Goal: Task Accomplishment & Management: Complete application form

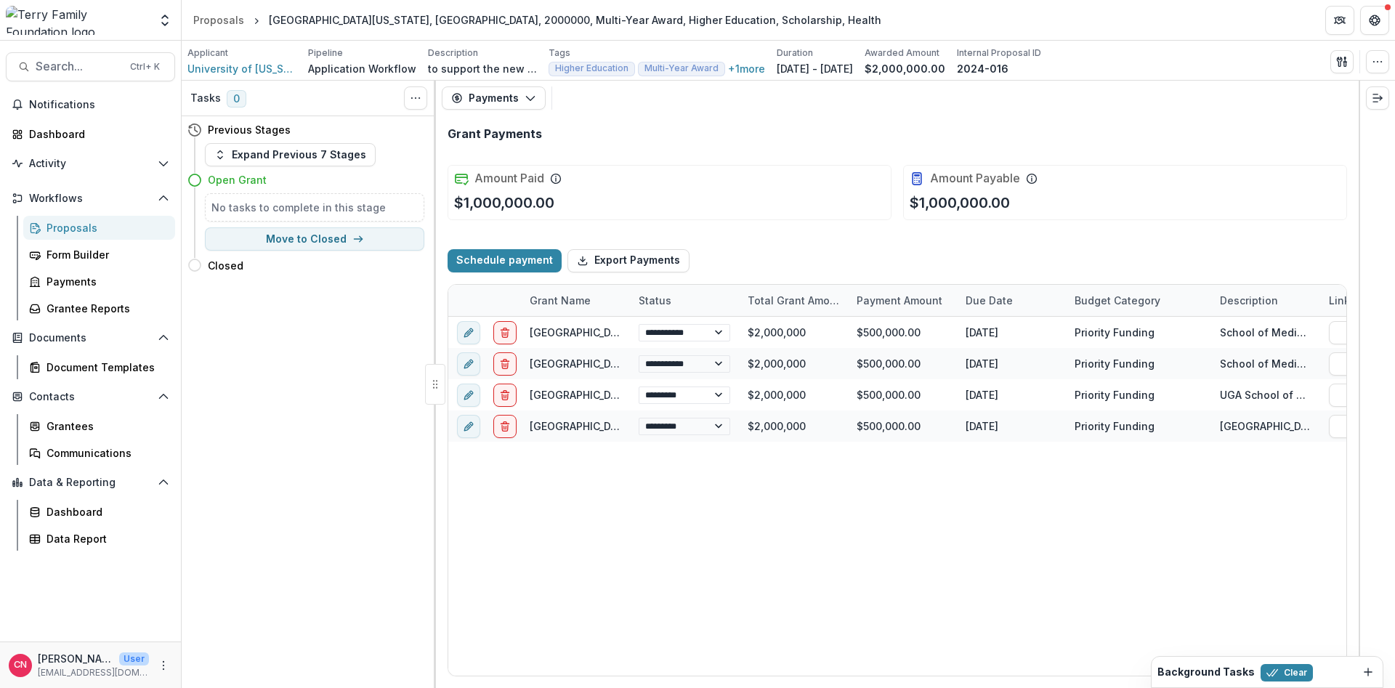
select select "****"
click at [63, 429] on div "Grantees" at bounding box center [104, 425] width 117 height 15
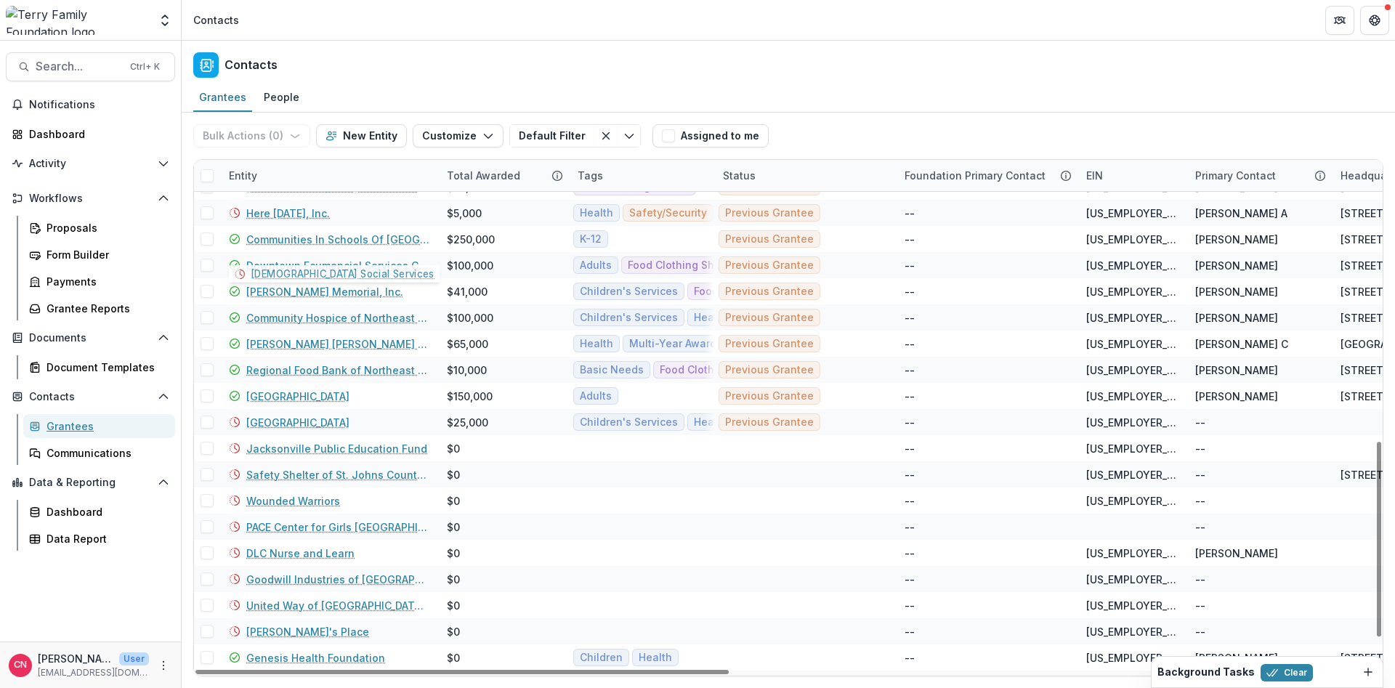
scroll to position [824, 0]
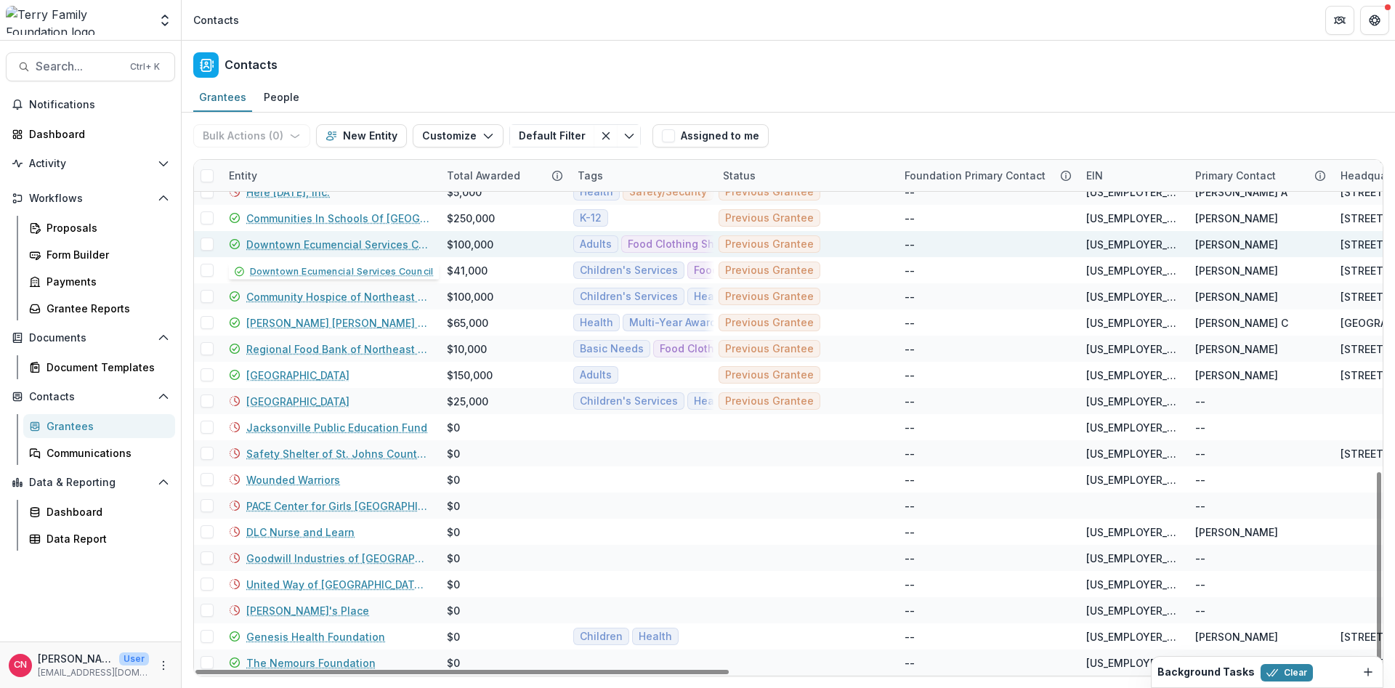
click at [297, 245] on link "Downtown Ecumencial Services Council" at bounding box center [337, 244] width 183 height 15
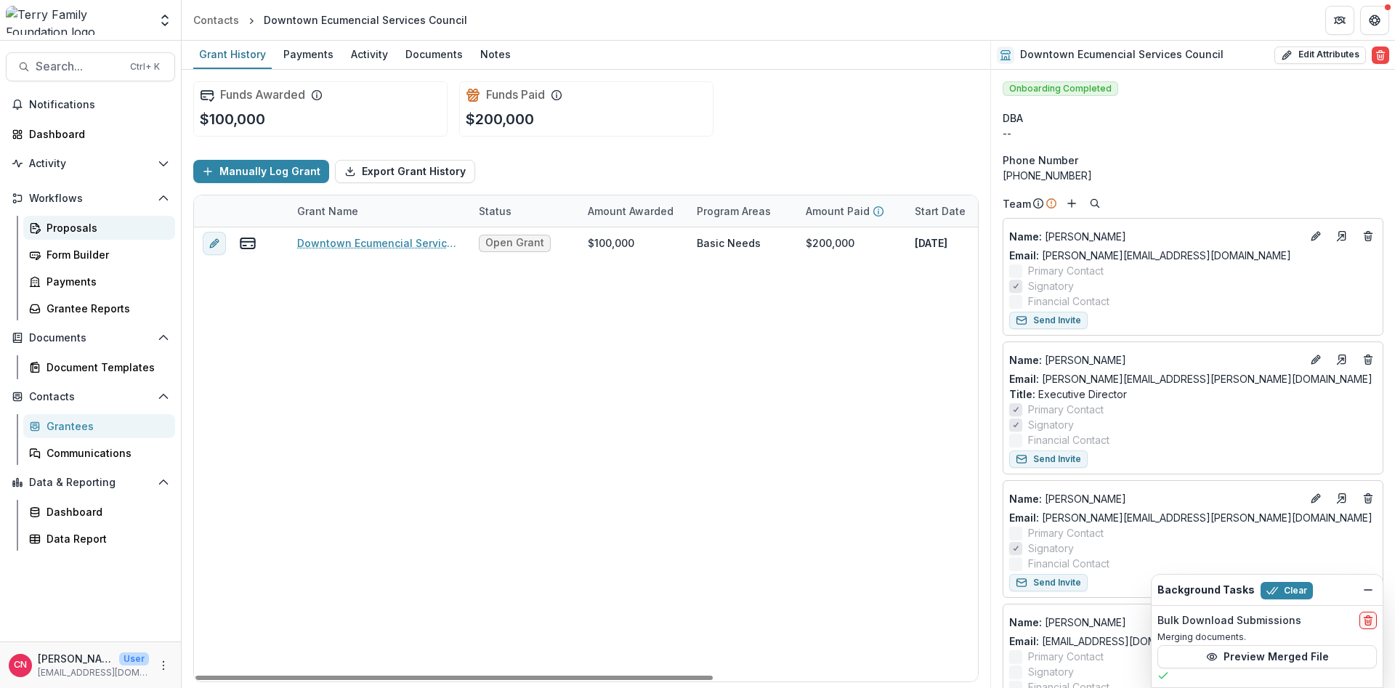
click at [61, 226] on div "Proposals" at bounding box center [104, 227] width 117 height 15
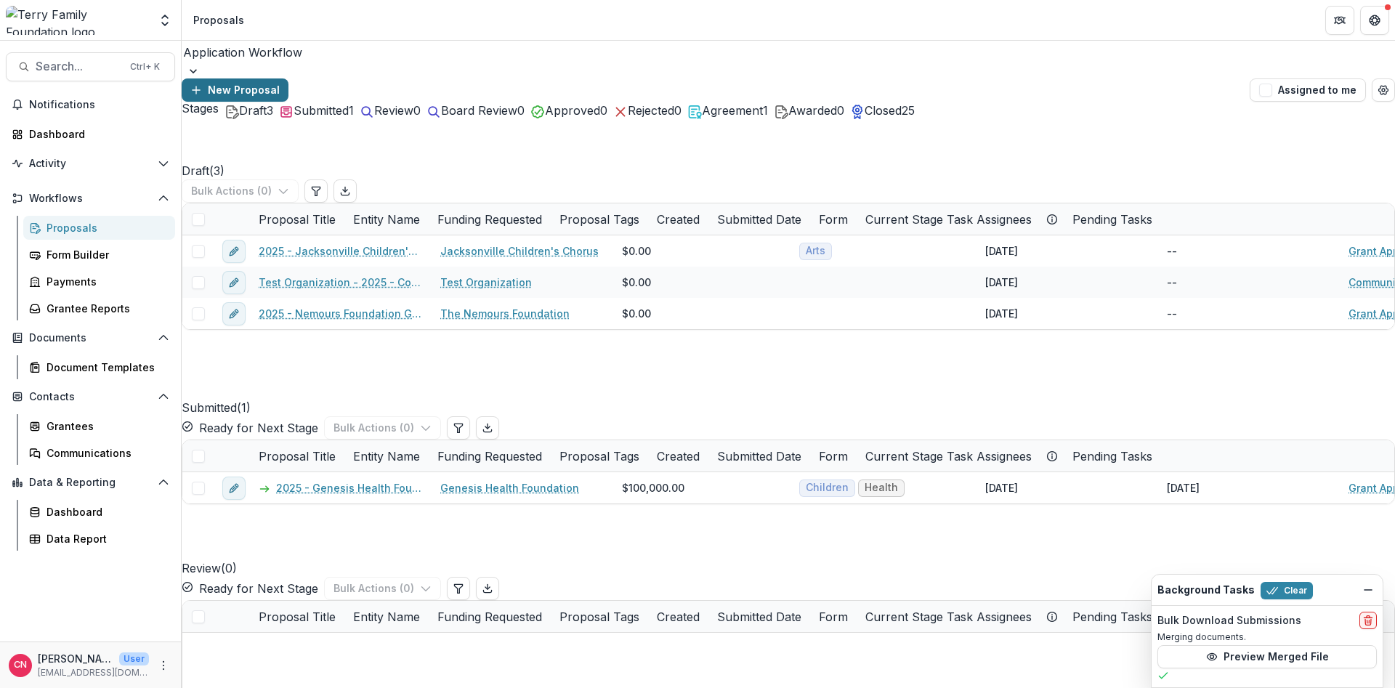
click at [288, 78] on button "New Proposal" at bounding box center [235, 89] width 107 height 23
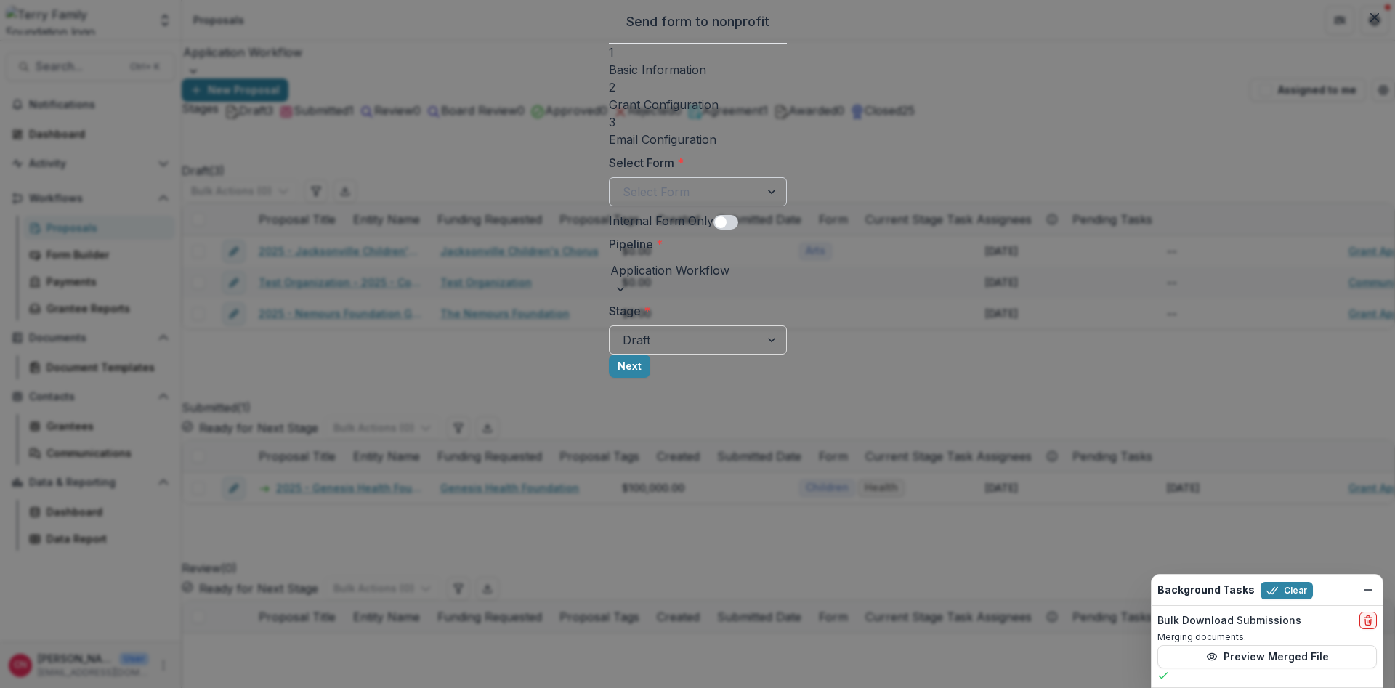
click at [623, 191] on div at bounding box center [685, 192] width 124 height 20
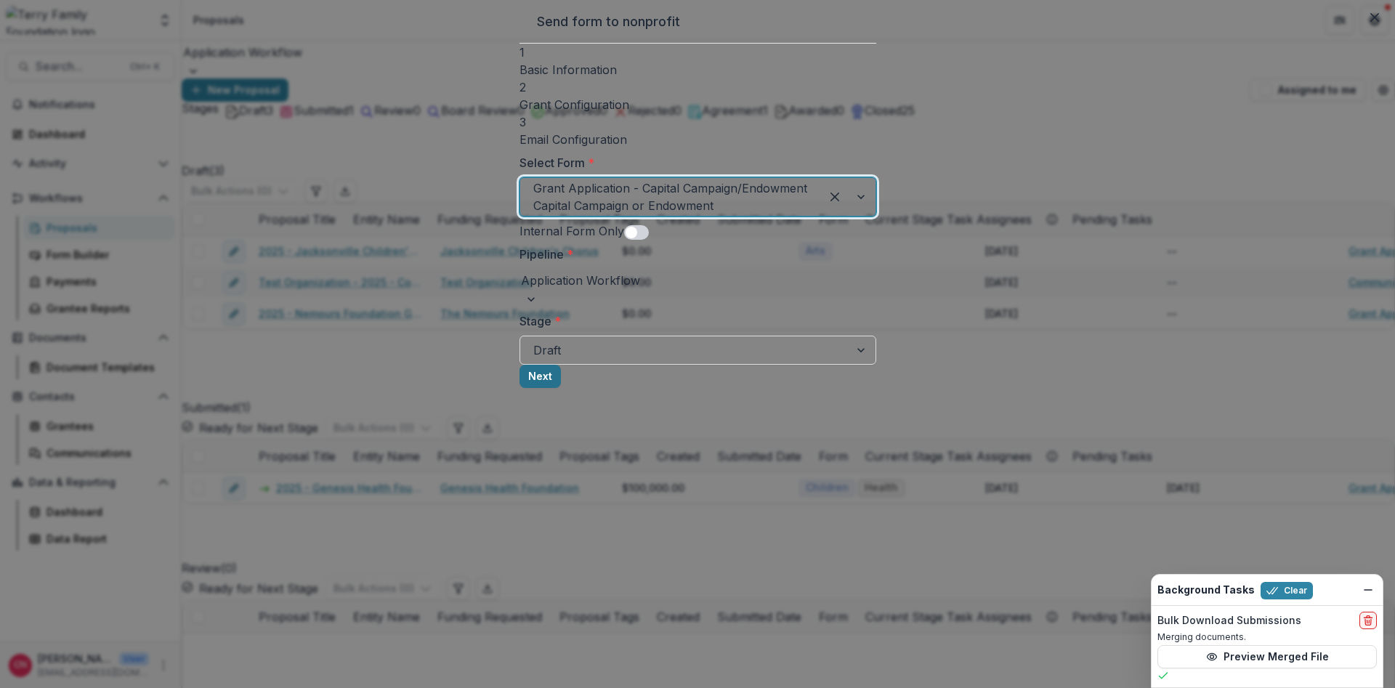
click at [561, 384] on button "Next" at bounding box center [539, 376] width 41 height 23
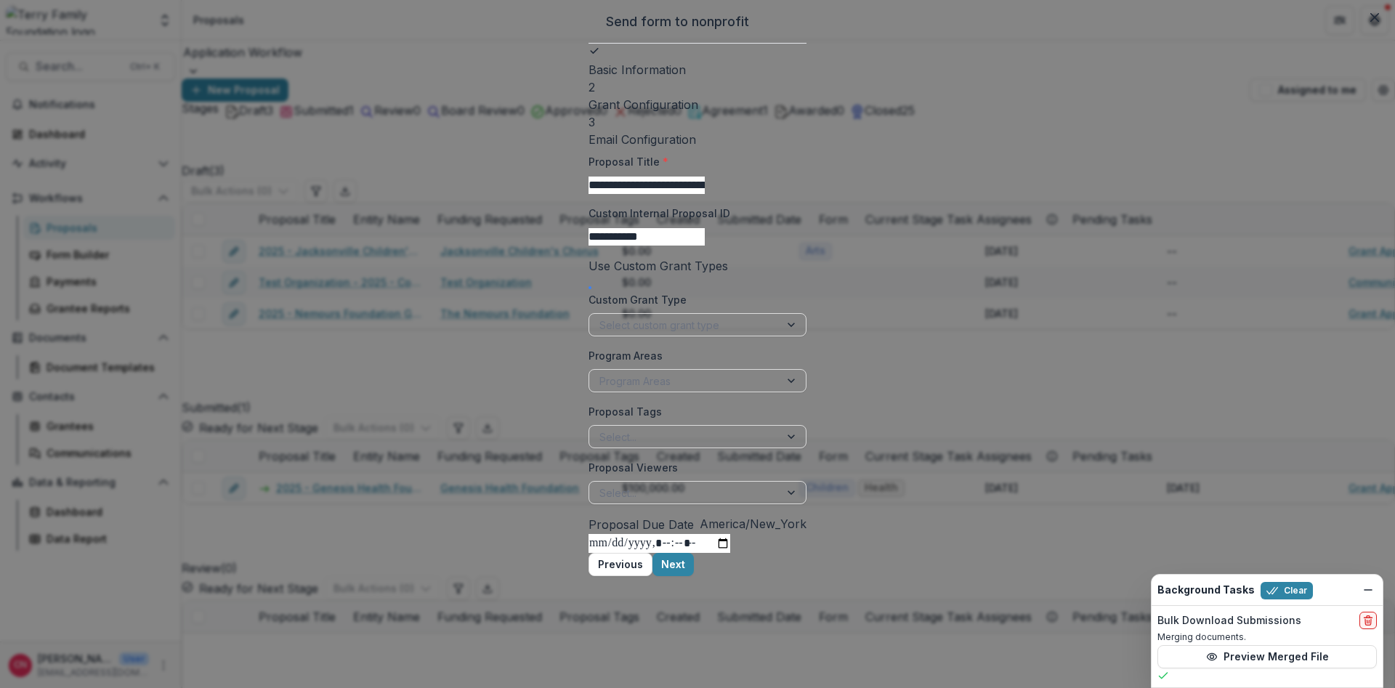
click at [588, 188] on input "**********" at bounding box center [646, 185] width 116 height 17
click at [705, 177] on input "**********" at bounding box center [646, 185] width 116 height 17
type input "**********"
click at [806, 314] on div at bounding box center [792, 325] width 26 height 22
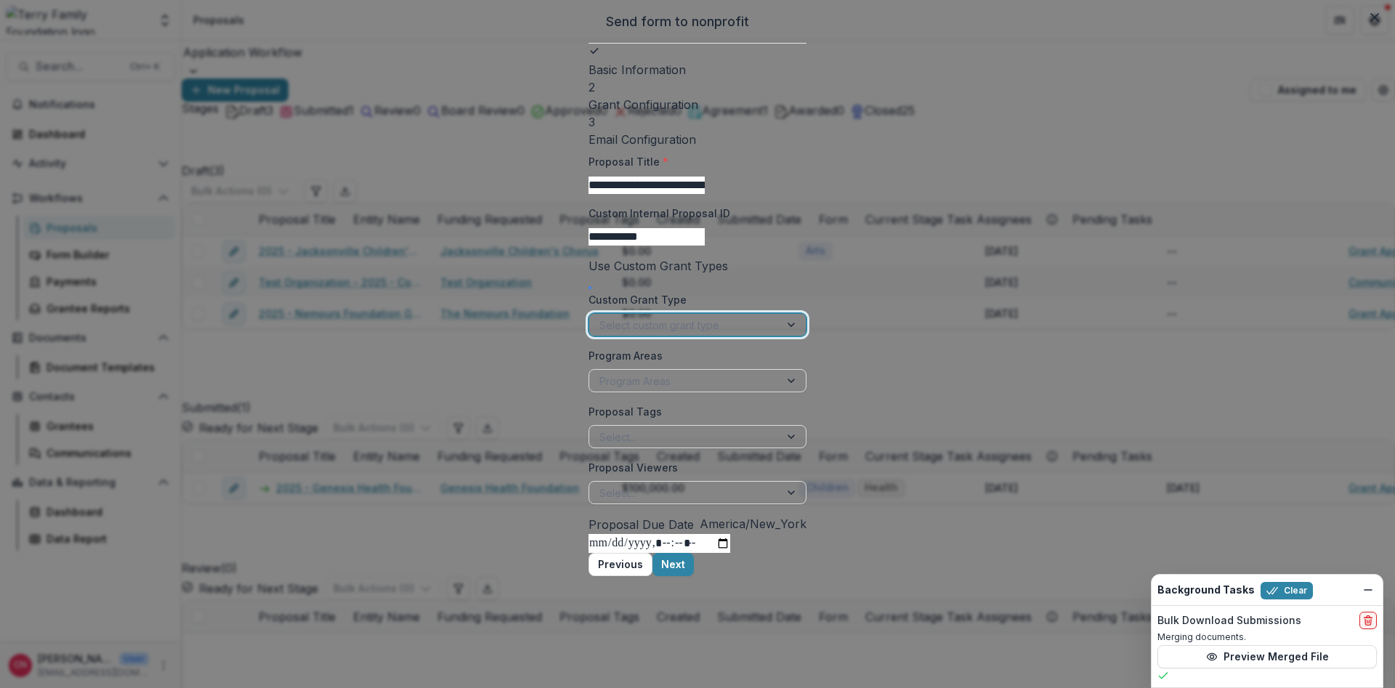
click at [806, 373] on div at bounding box center [792, 381] width 26 height 22
click at [806, 432] on div at bounding box center [792, 437] width 26 height 22
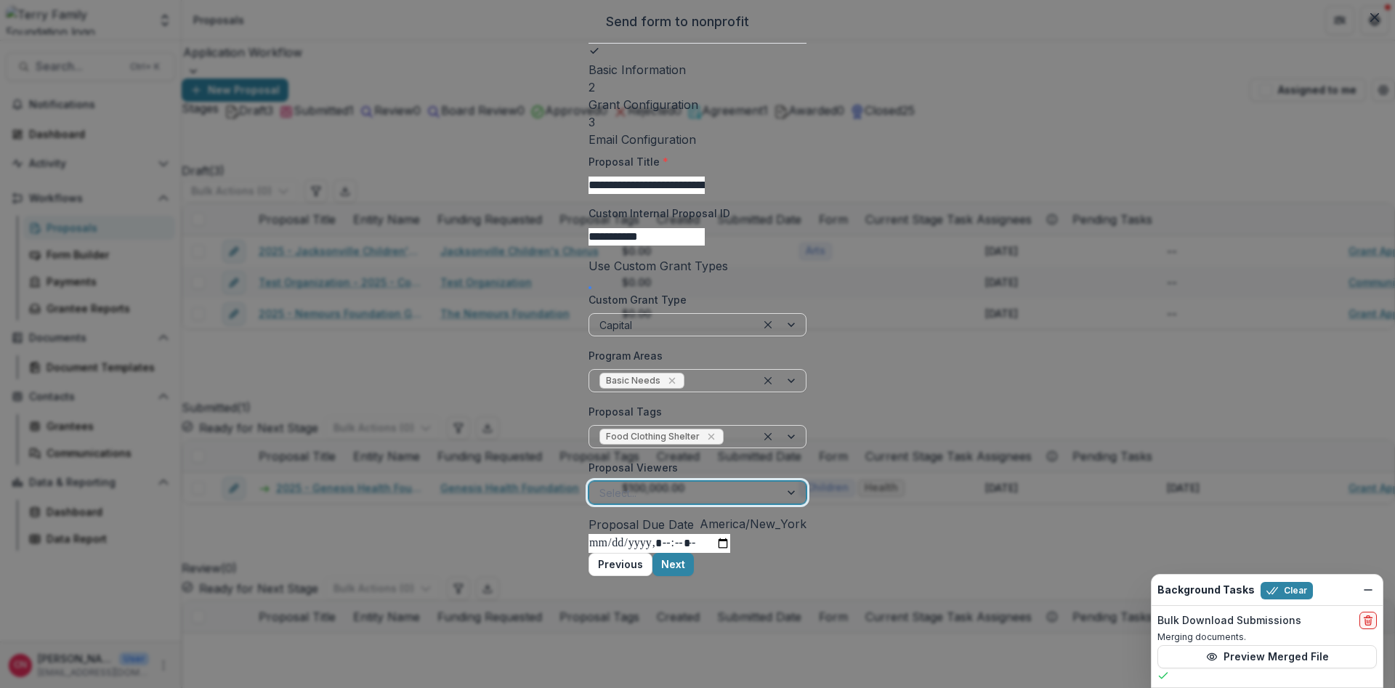
click at [806, 487] on div at bounding box center [792, 493] width 26 height 22
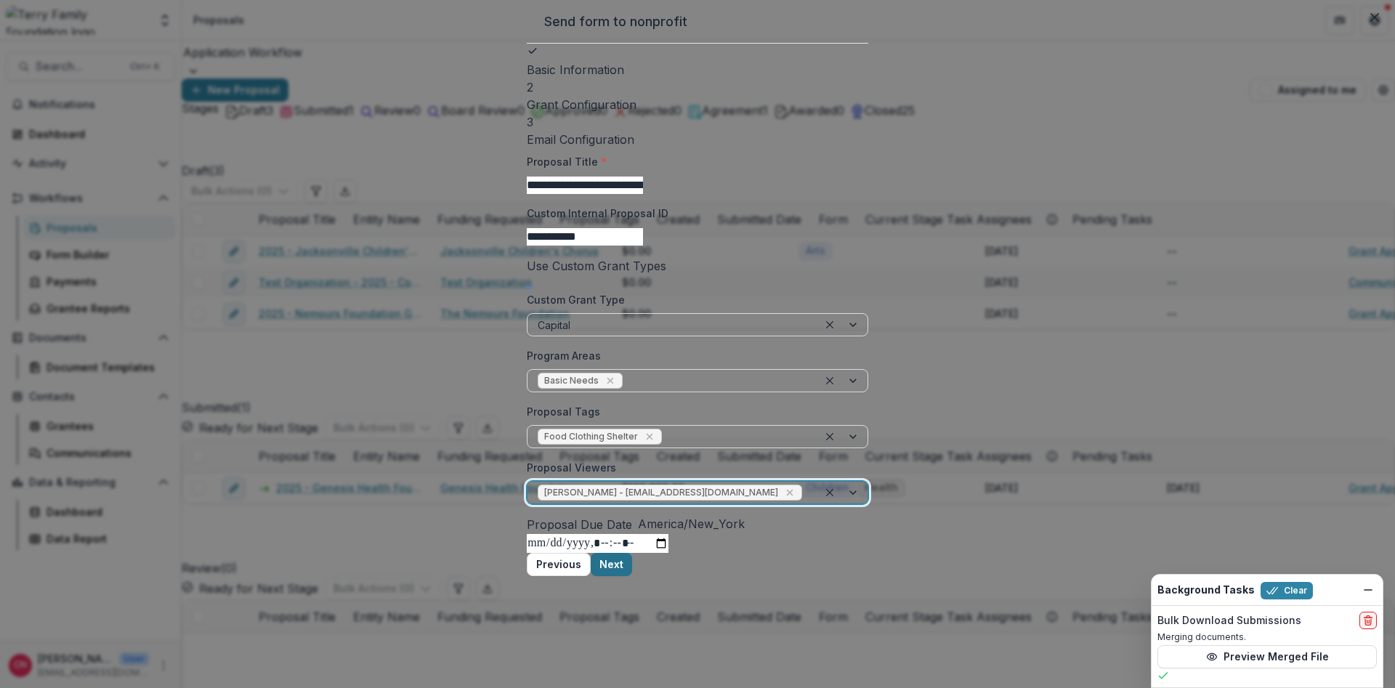
click at [632, 576] on button "Next" at bounding box center [611, 564] width 41 height 23
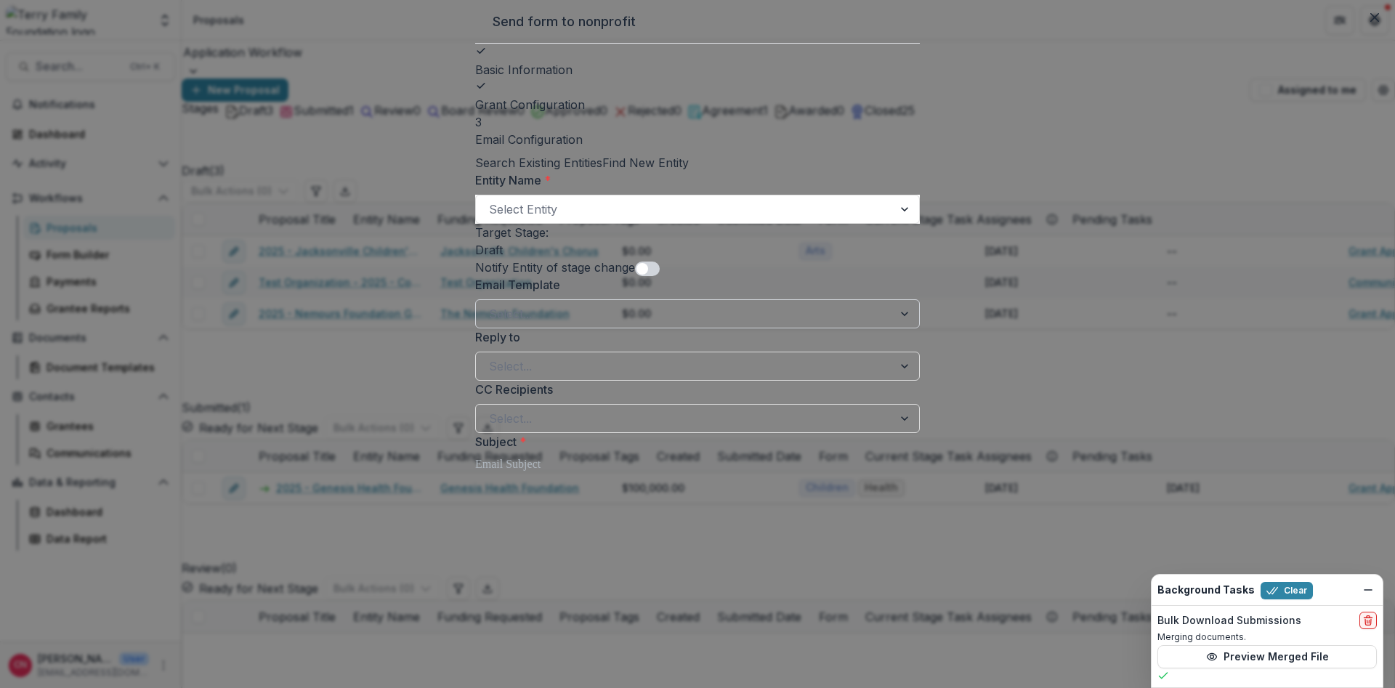
click at [919, 328] on div at bounding box center [906, 314] width 26 height 28
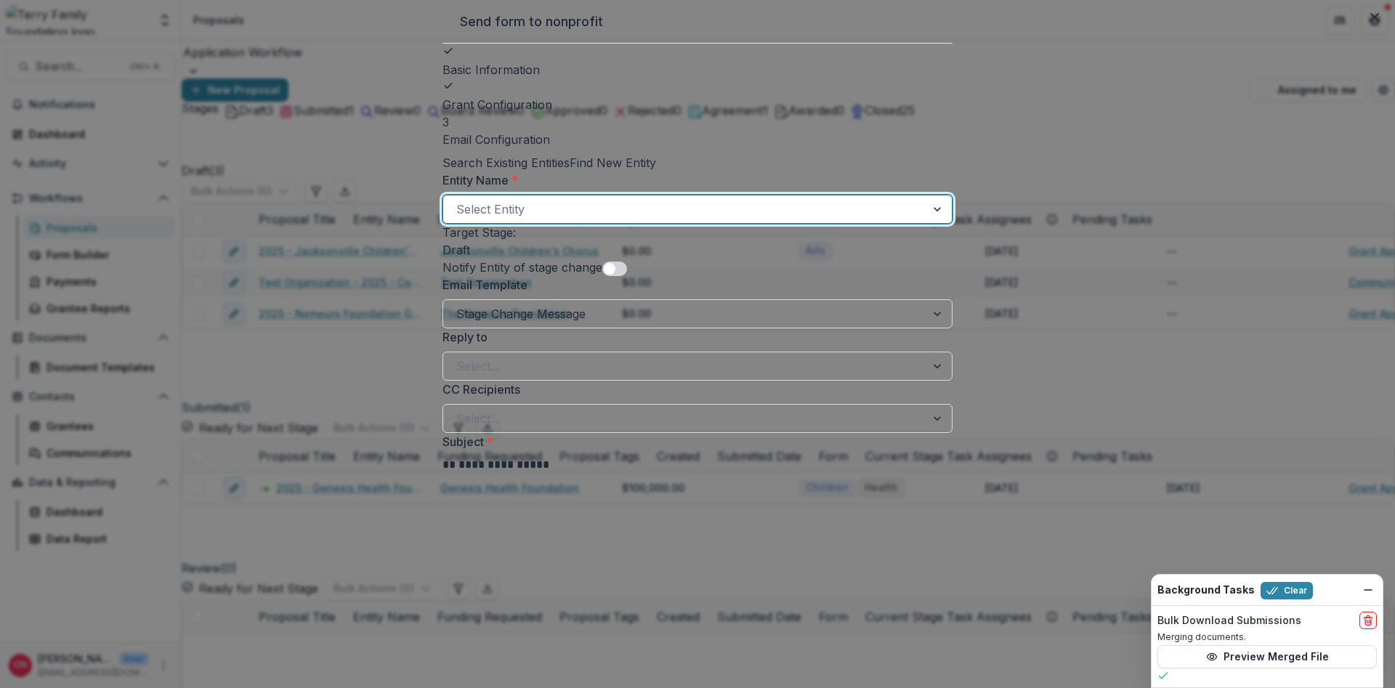
click at [933, 223] on div at bounding box center [938, 209] width 26 height 28
type input "********"
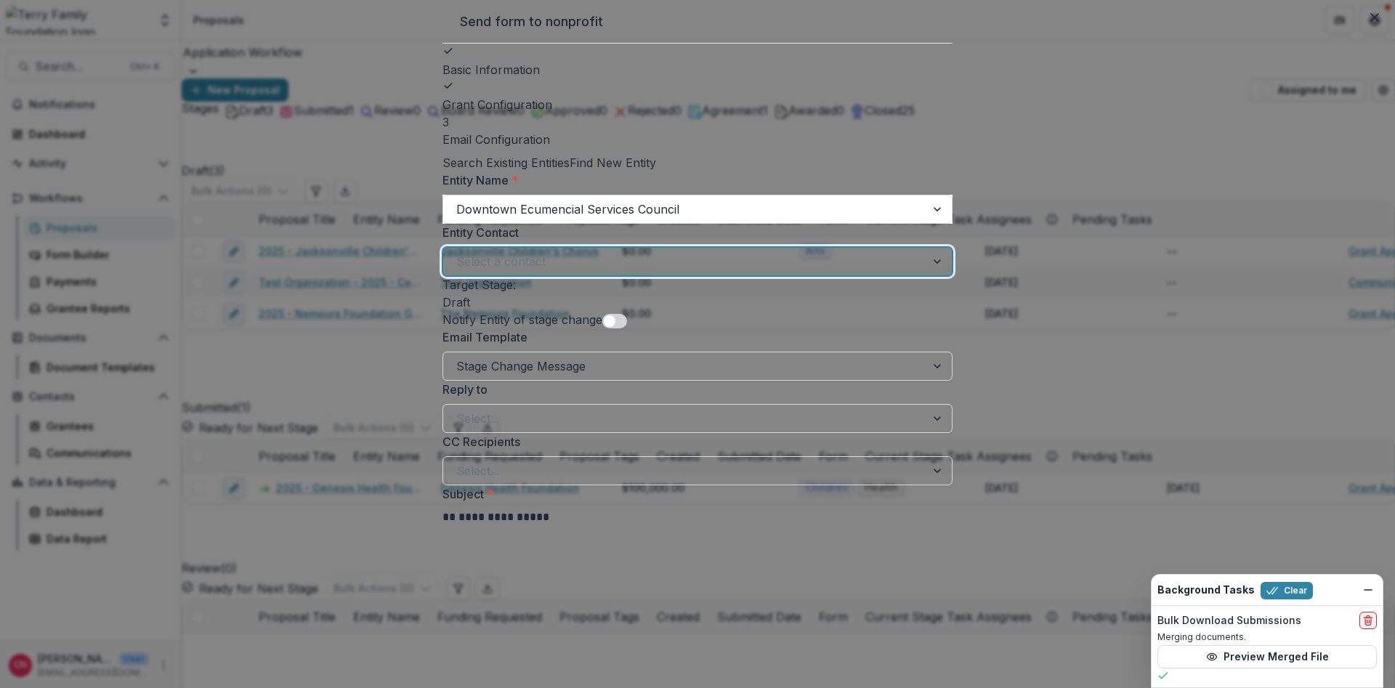
click at [930, 275] on div at bounding box center [938, 262] width 26 height 28
click at [671, 273] on div "Select a contact" at bounding box center [684, 261] width 482 height 23
click at [932, 275] on div at bounding box center [938, 262] width 26 height 28
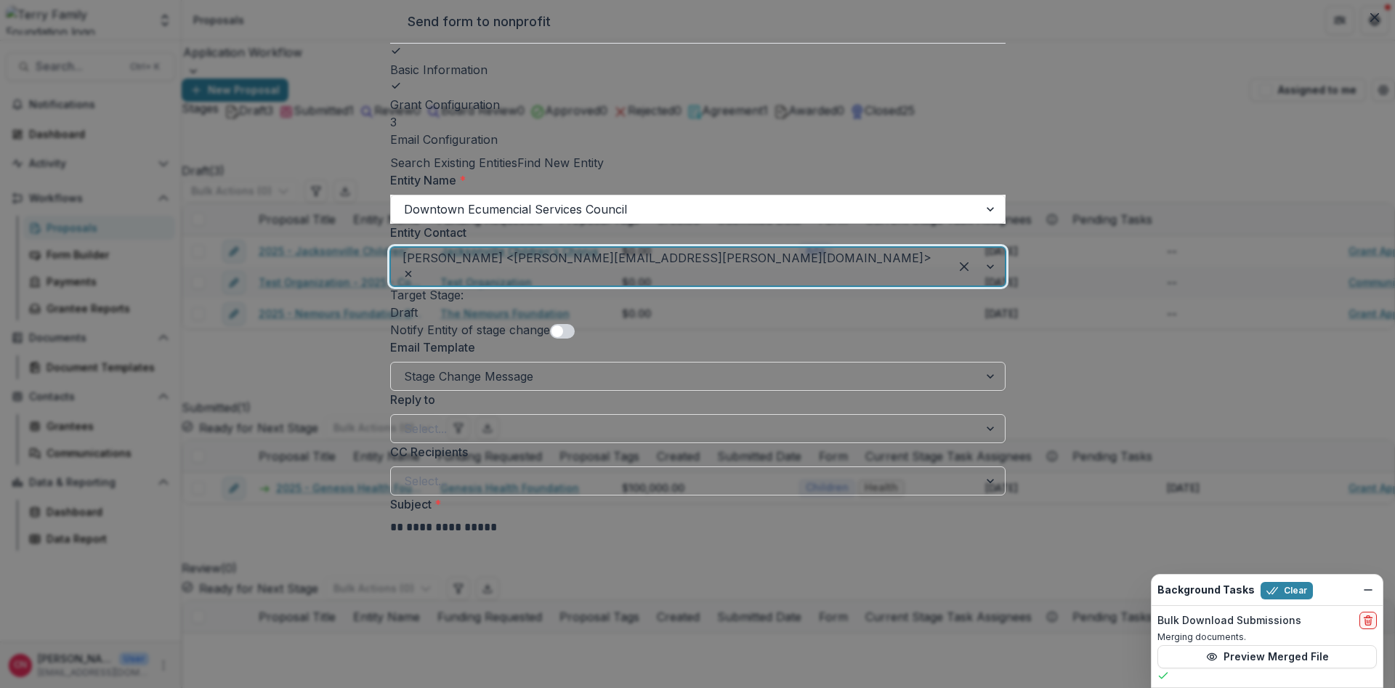
scroll to position [174, 0]
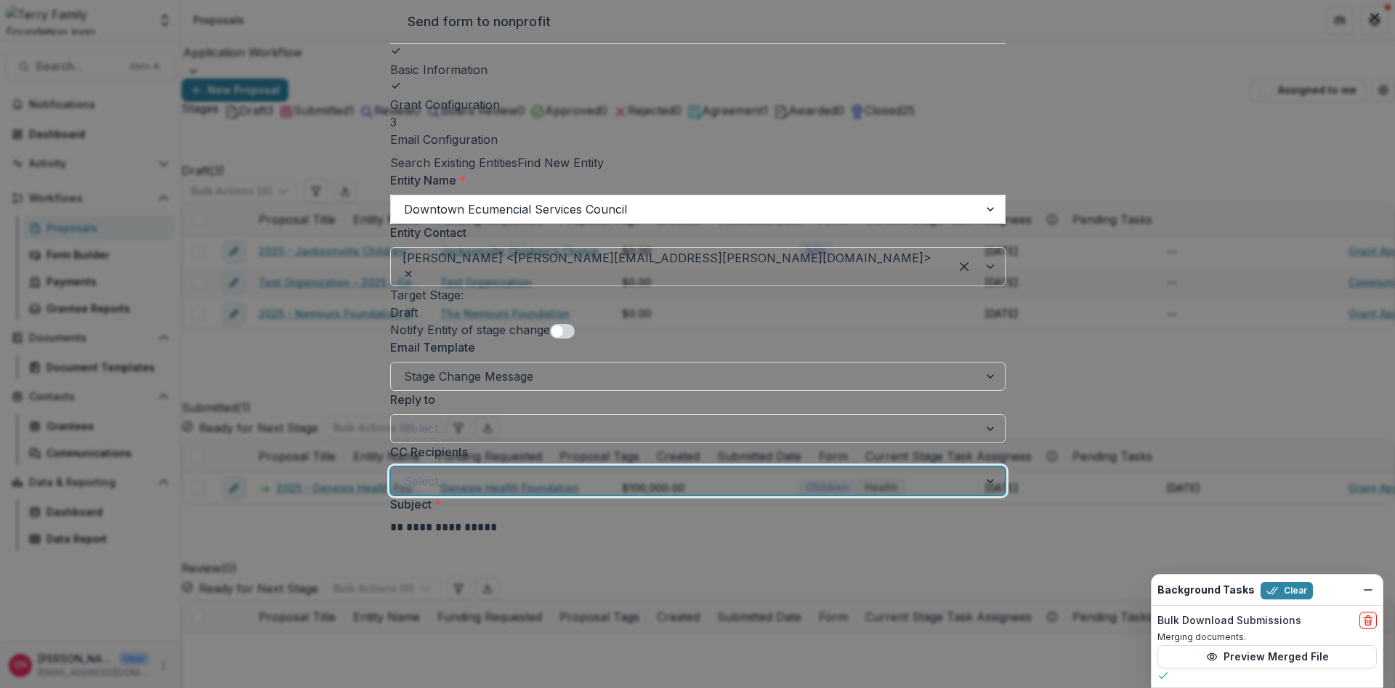
click at [559, 471] on div at bounding box center [684, 481] width 561 height 20
click at [486, 471] on div at bounding box center [684, 481] width 561 height 20
type input "**********"
click at [978, 415] on div at bounding box center [991, 429] width 26 height 28
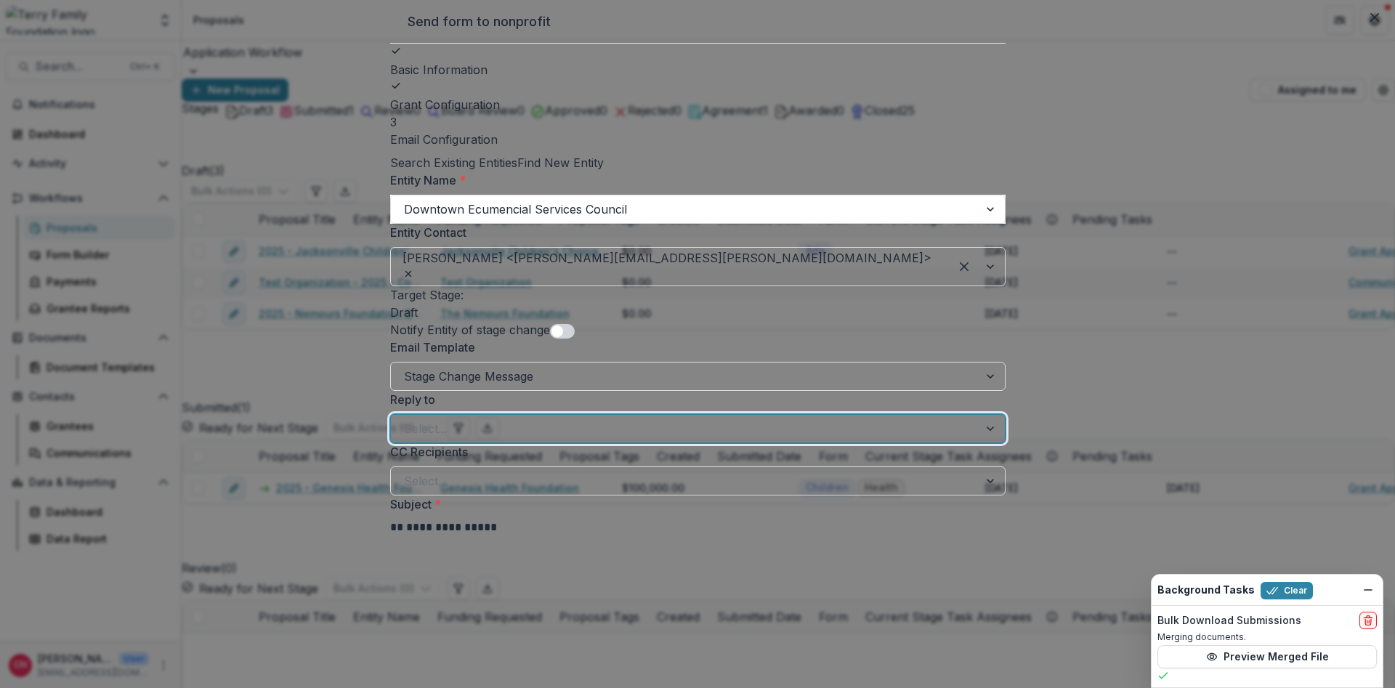
click at [978, 477] on div at bounding box center [991, 491] width 26 height 28
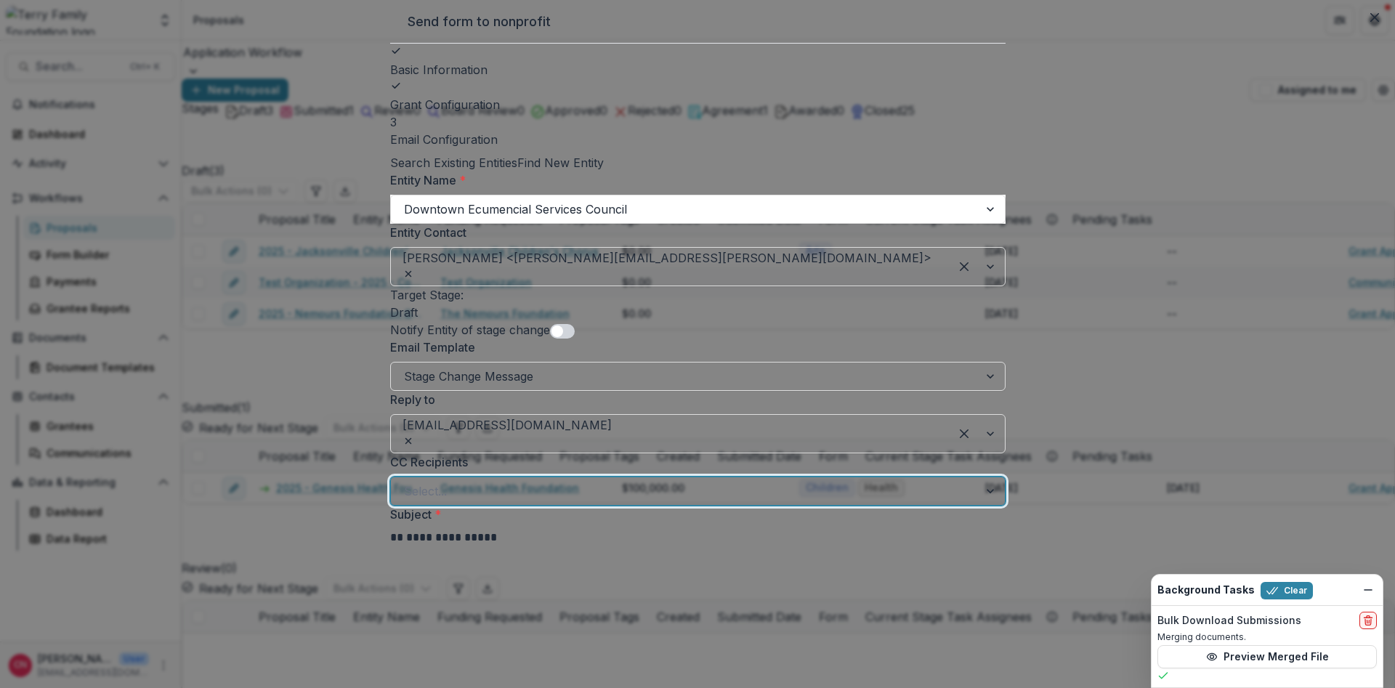
click at [591, 481] on div at bounding box center [684, 491] width 561 height 20
type input "**********"
click at [702, 481] on div at bounding box center [684, 491] width 561 height 20
click at [682, 481] on div at bounding box center [684, 491] width 561 height 20
click at [699, 481] on div at bounding box center [684, 491] width 561 height 20
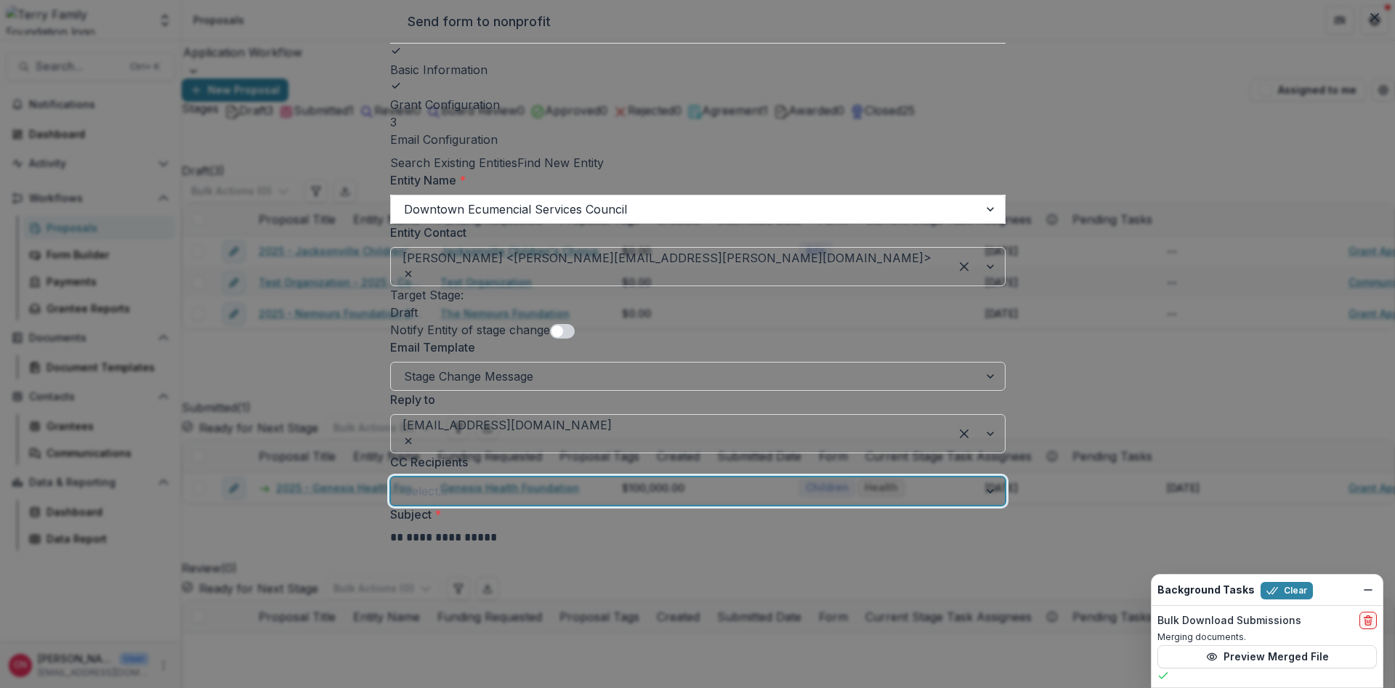
scroll to position [349, 0]
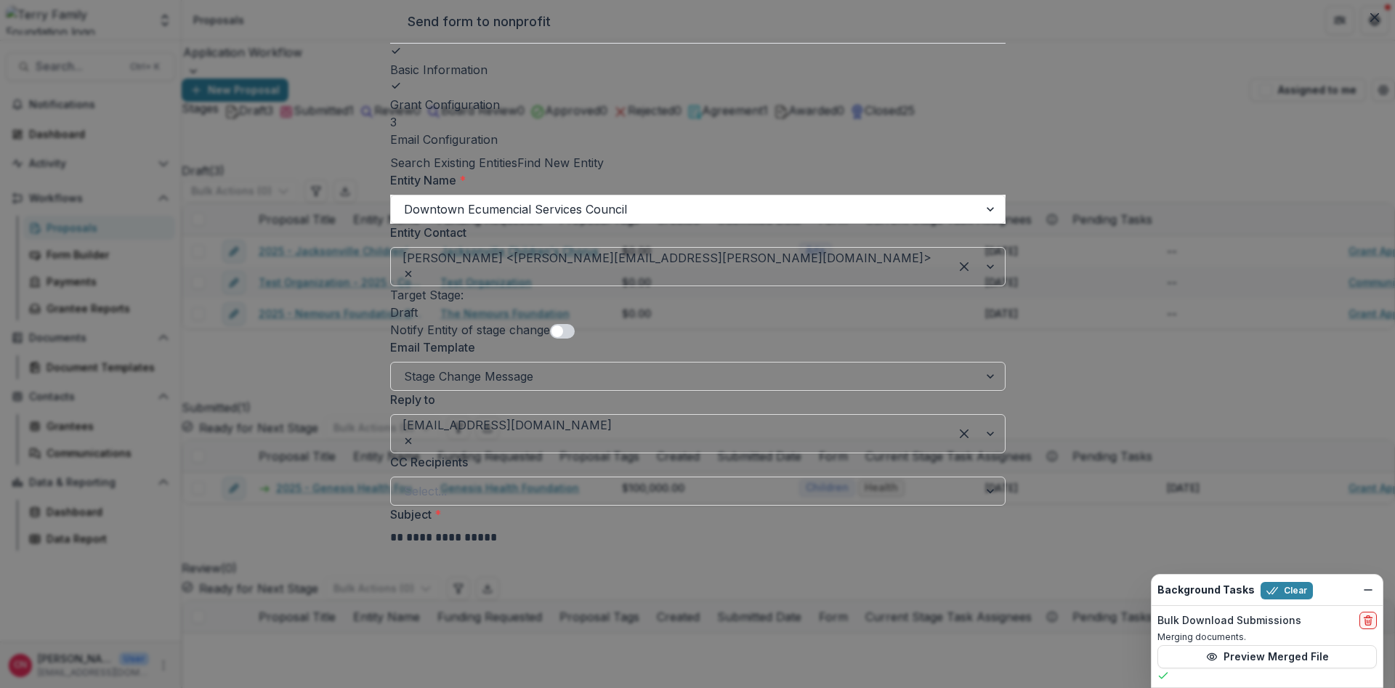
click at [806, 529] on div "**********" at bounding box center [697, 537] width 615 height 17
click at [809, 529] on div "**********" at bounding box center [697, 537] width 615 height 17
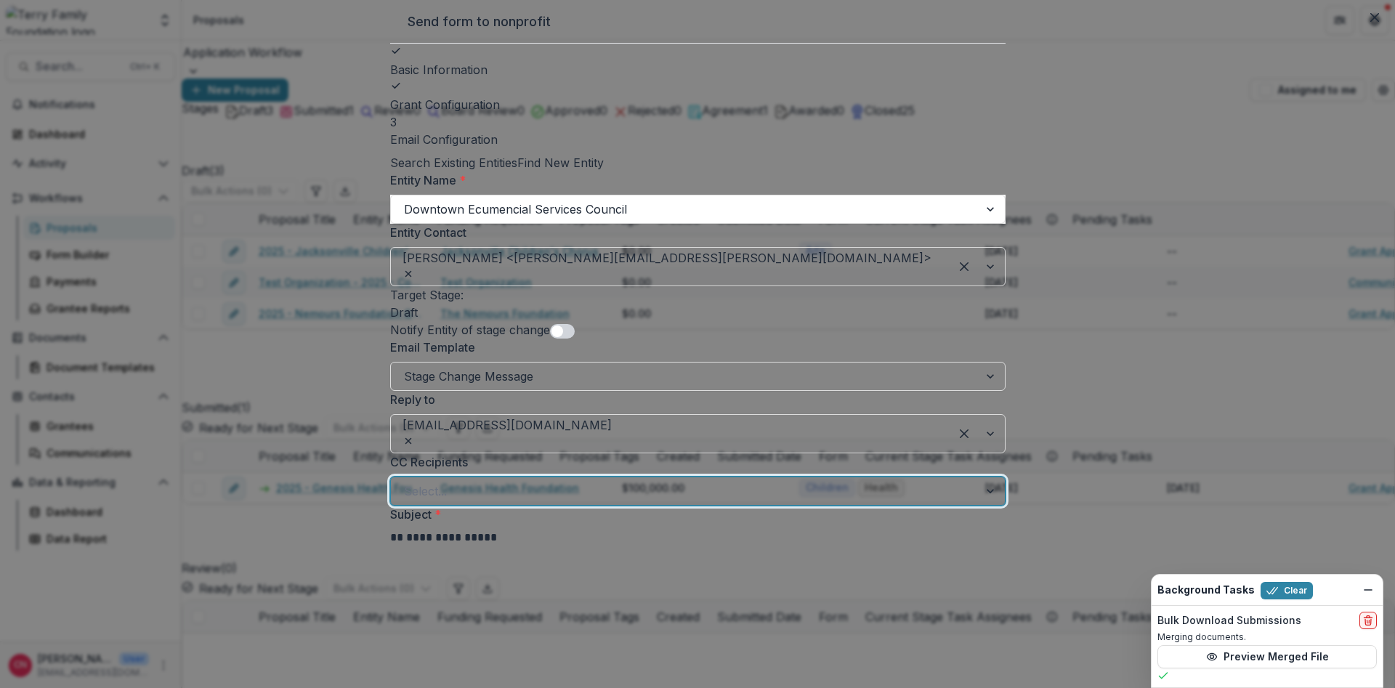
click at [654, 481] on div at bounding box center [684, 491] width 561 height 20
click at [933, 277] on div at bounding box center [935, 266] width 4 height 20
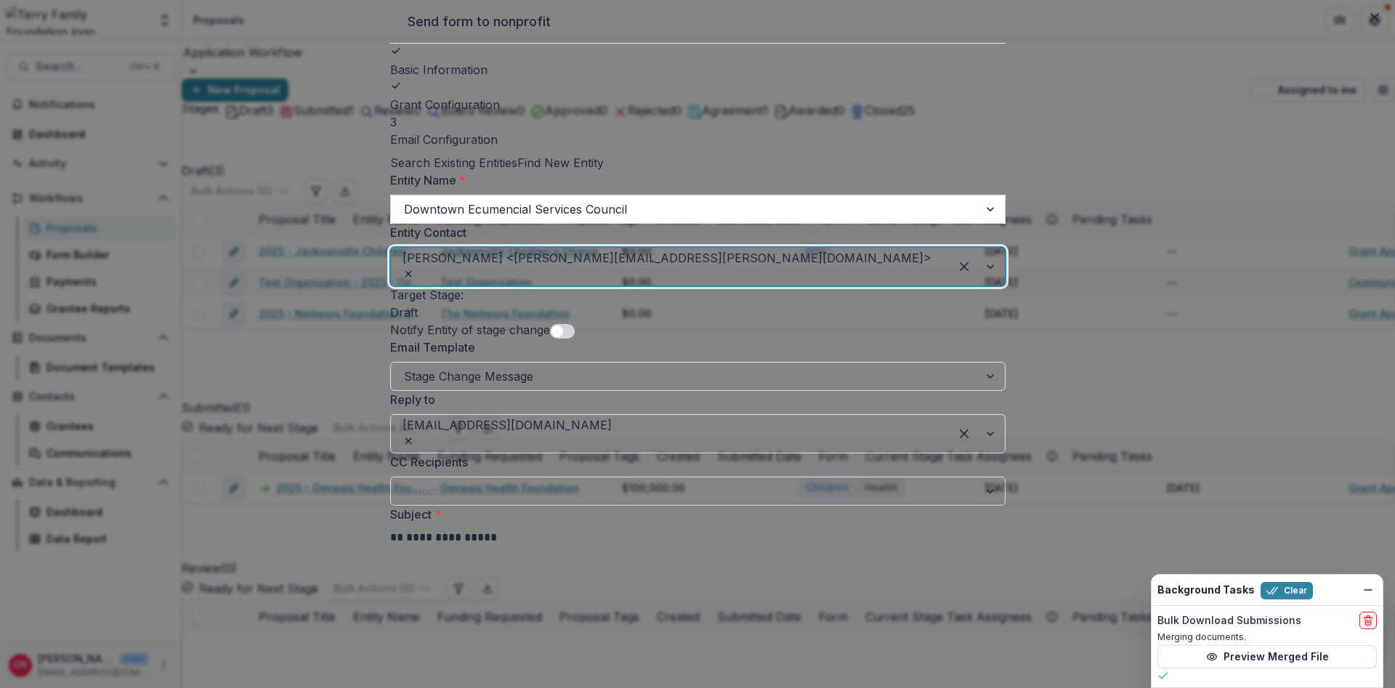
click at [949, 285] on div at bounding box center [976, 267] width 55 height 38
click at [933, 256] on div at bounding box center [935, 266] width 4 height 20
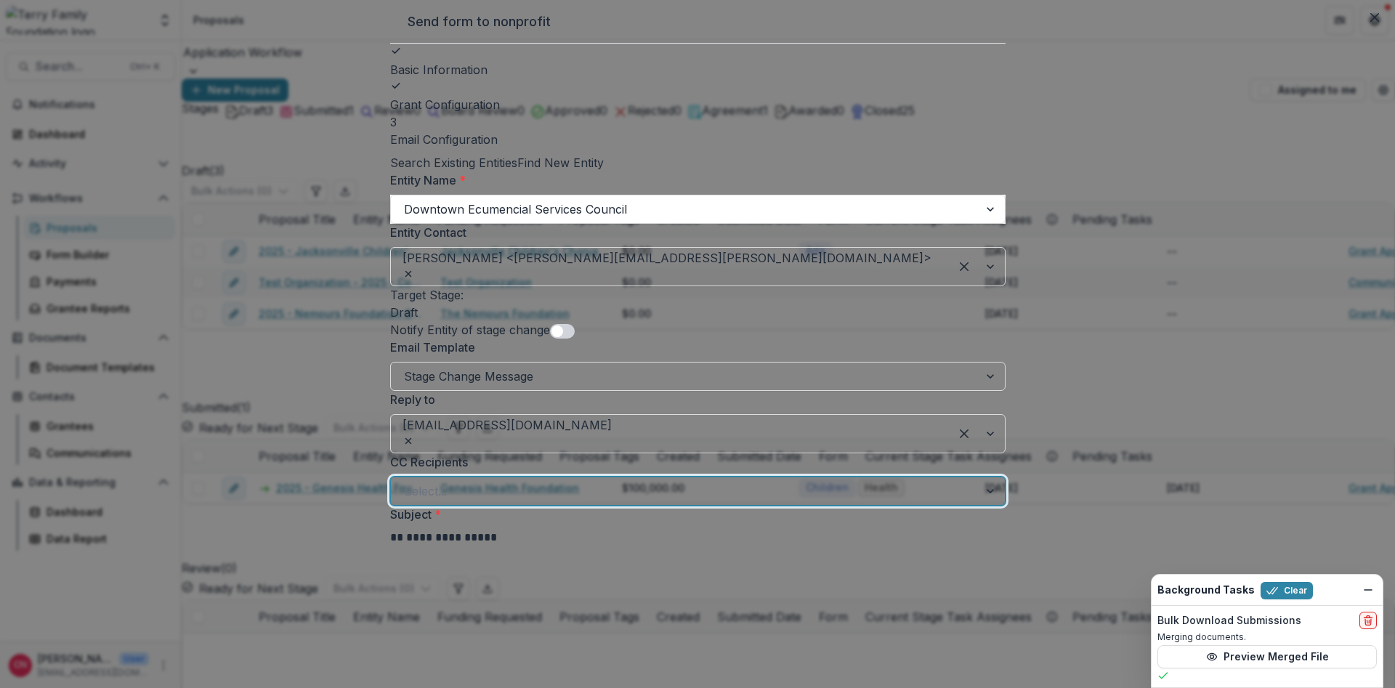
click at [625, 481] on div at bounding box center [684, 491] width 561 height 20
click at [978, 477] on div at bounding box center [991, 491] width 26 height 28
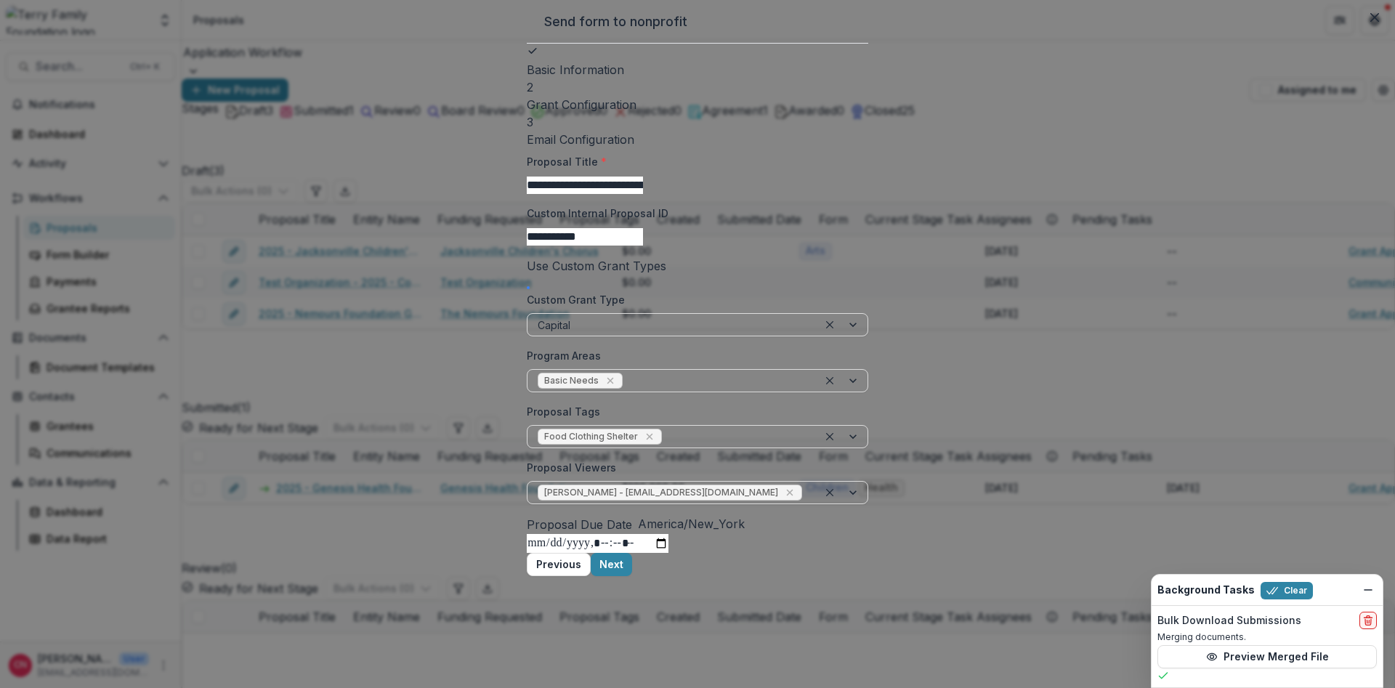
click at [591, 576] on button "Previous" at bounding box center [559, 564] width 64 height 23
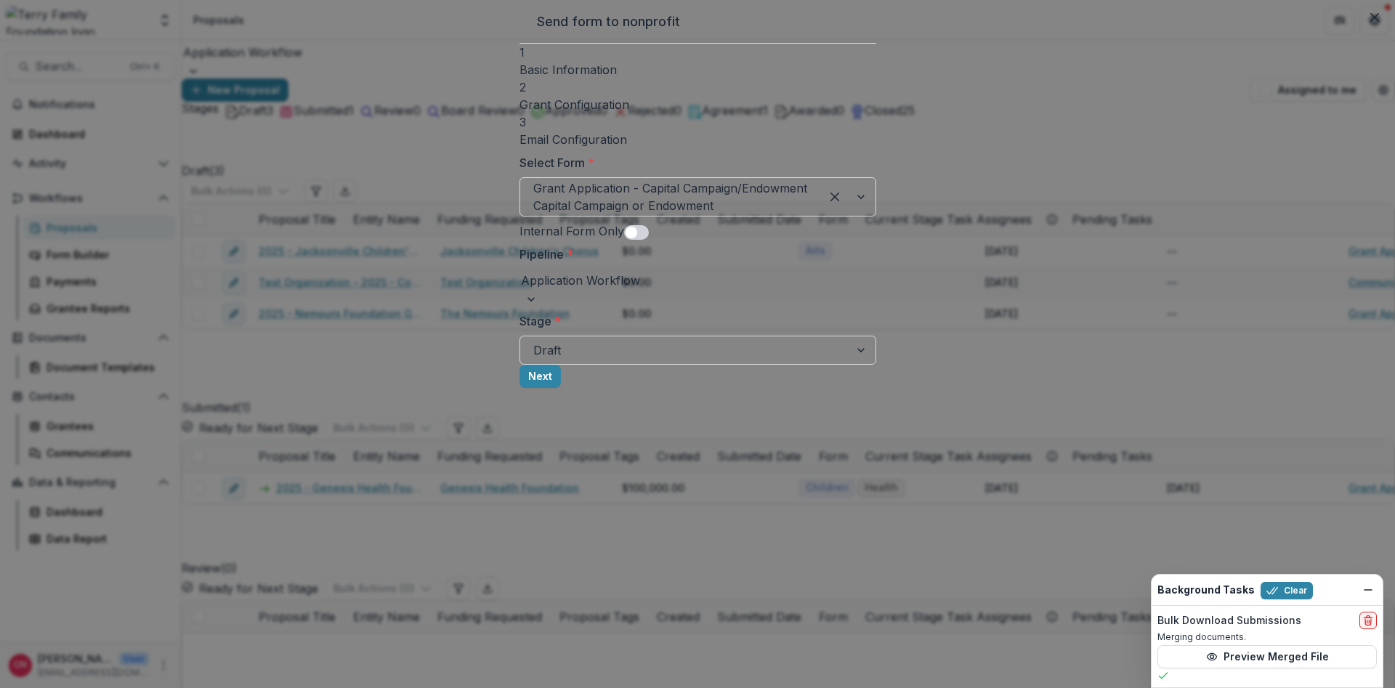
click at [876, 44] on header "Send form to nonprofit" at bounding box center [697, 22] width 357 height 44
click at [1363, 29] on button "Close" at bounding box center [1374, 17] width 23 height 23
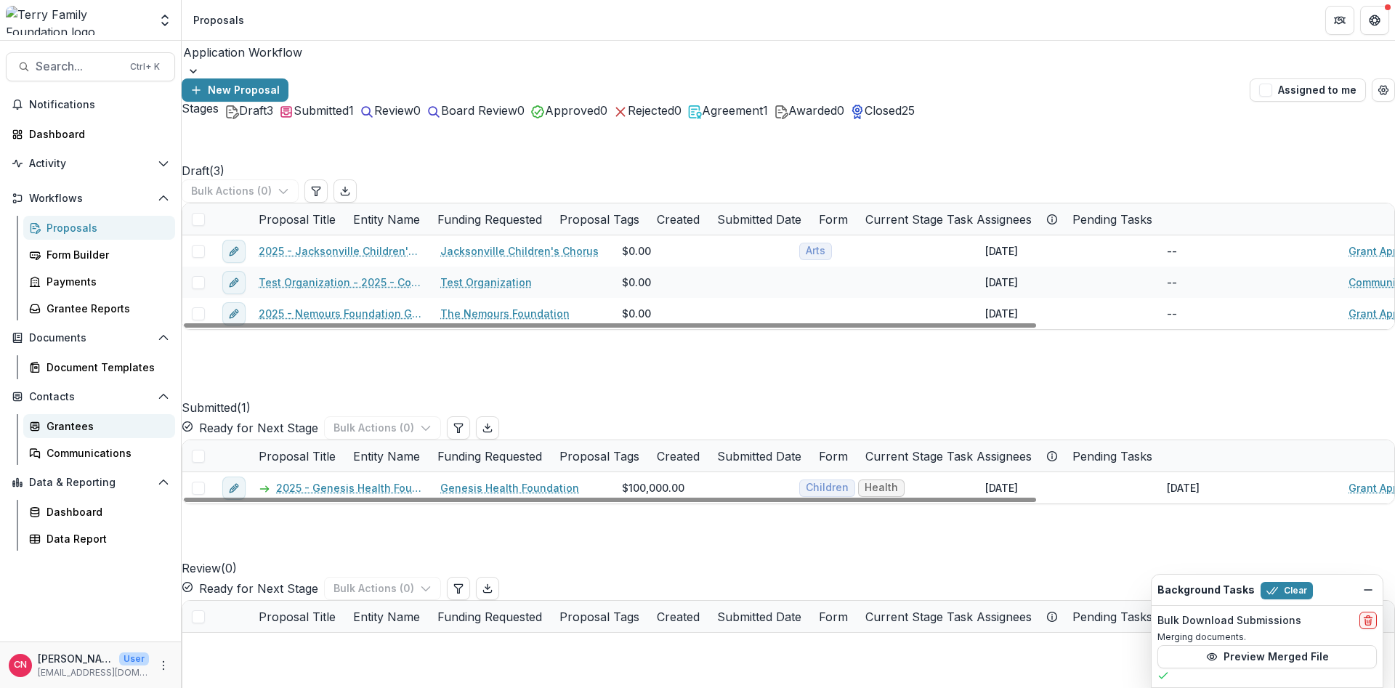
click at [48, 423] on div "Grantees" at bounding box center [104, 425] width 117 height 15
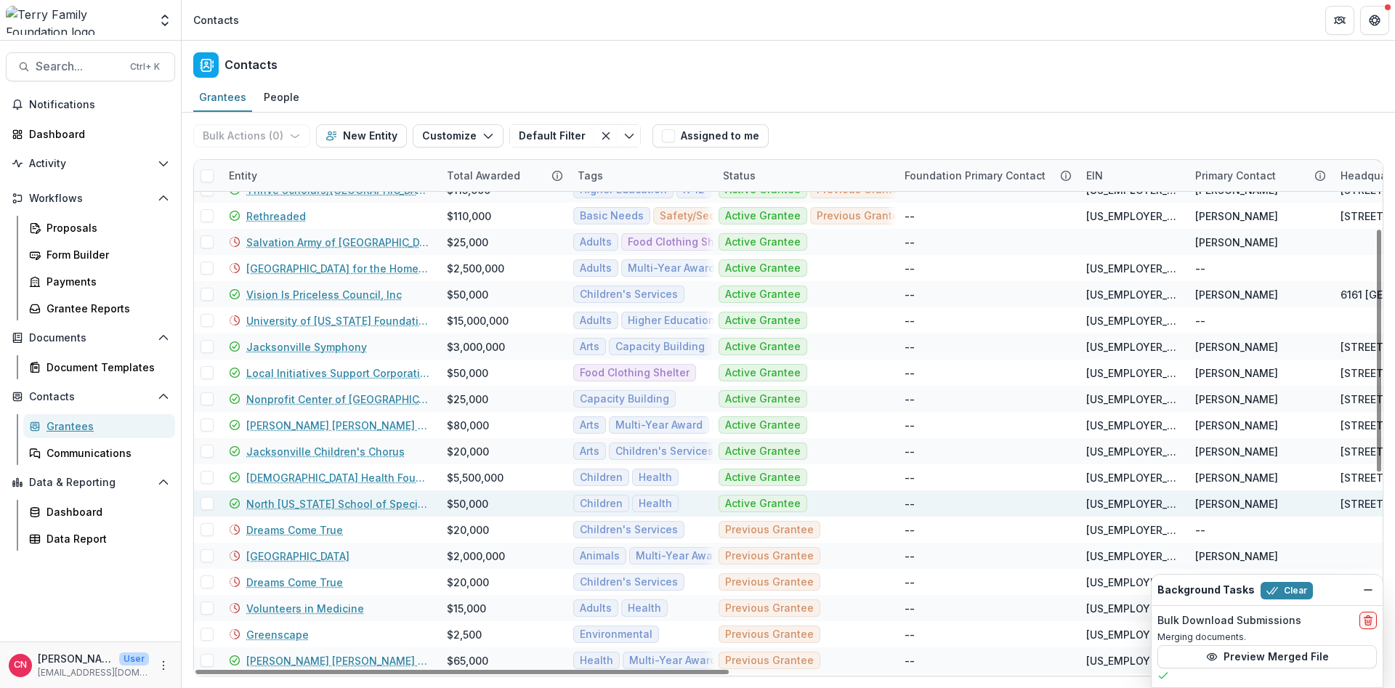
scroll to position [349, 0]
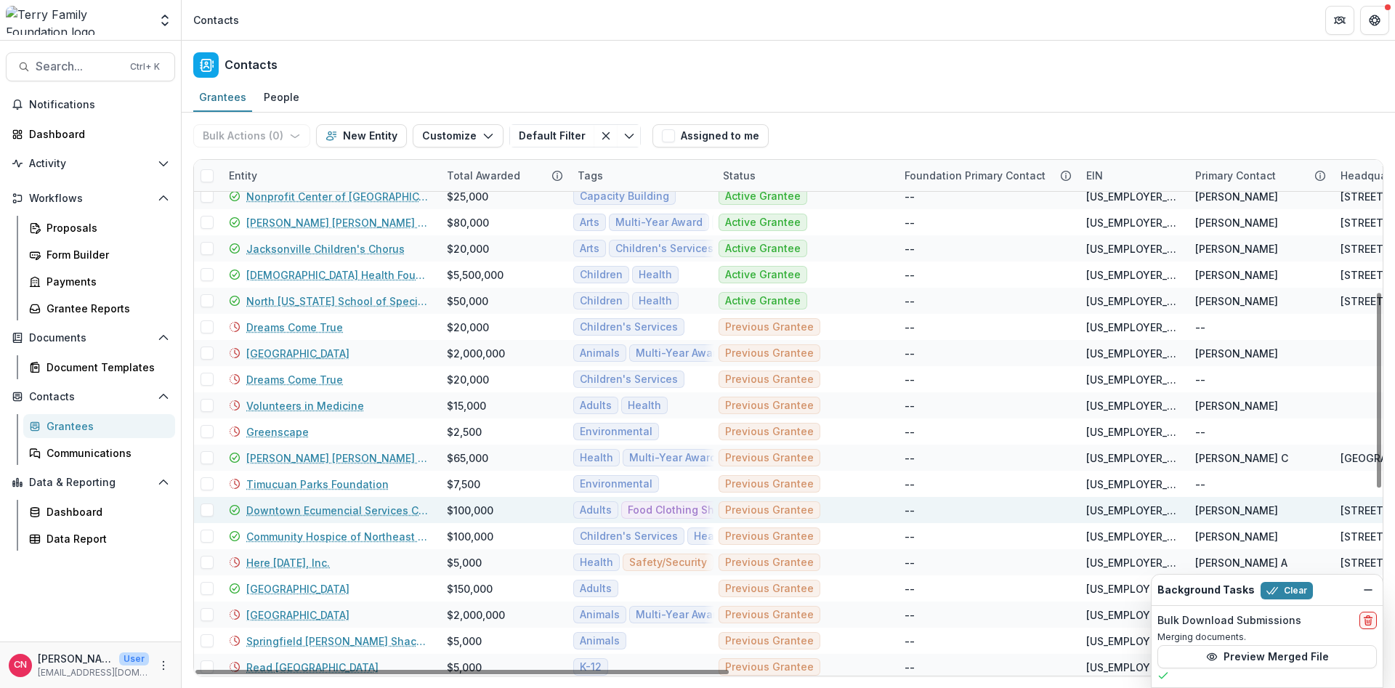
click at [280, 508] on link "Downtown Ecumencial Services Council" at bounding box center [337, 510] width 183 height 15
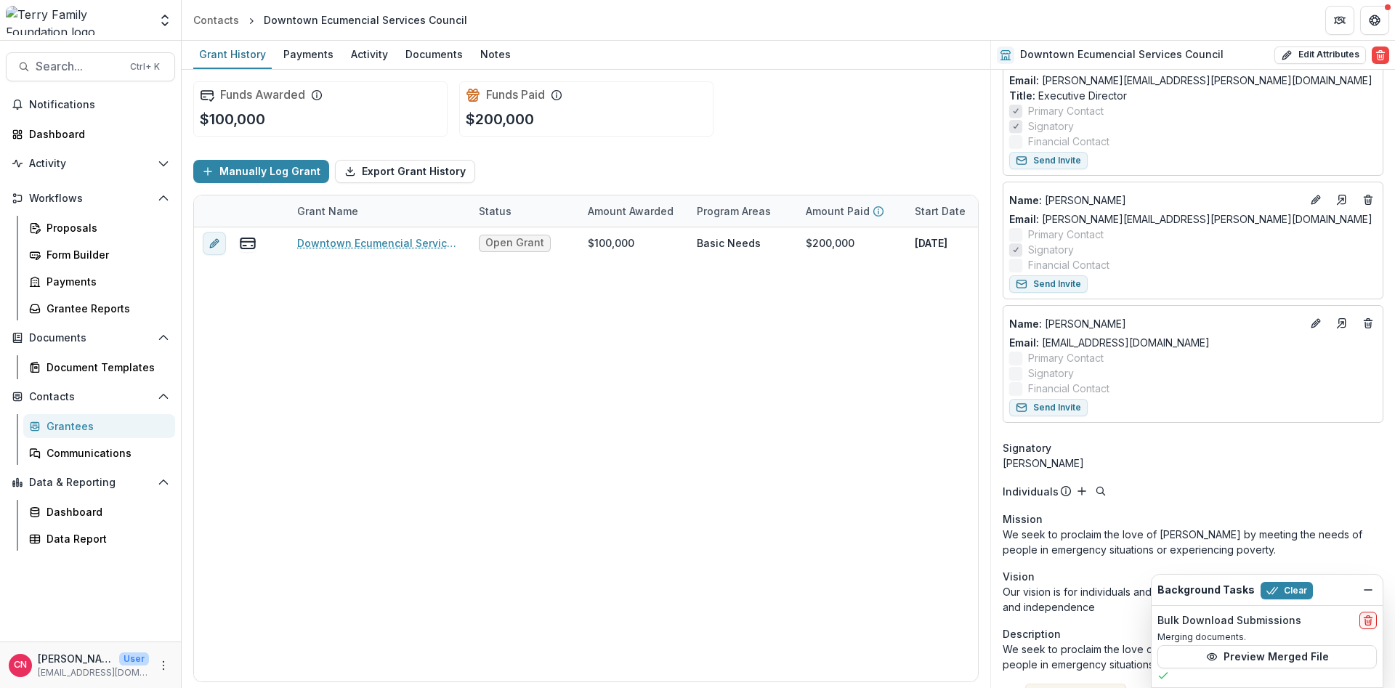
scroll to position [261, 0]
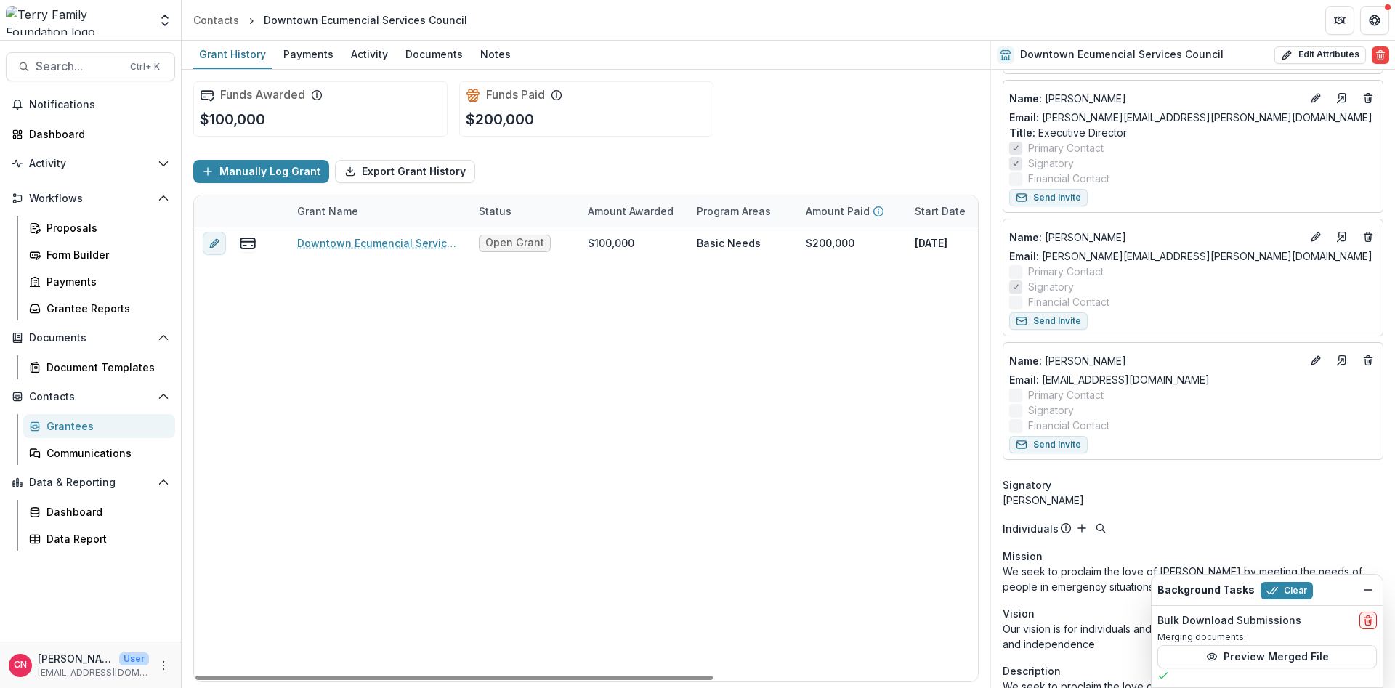
click at [71, 426] on div "Grantees" at bounding box center [104, 425] width 117 height 15
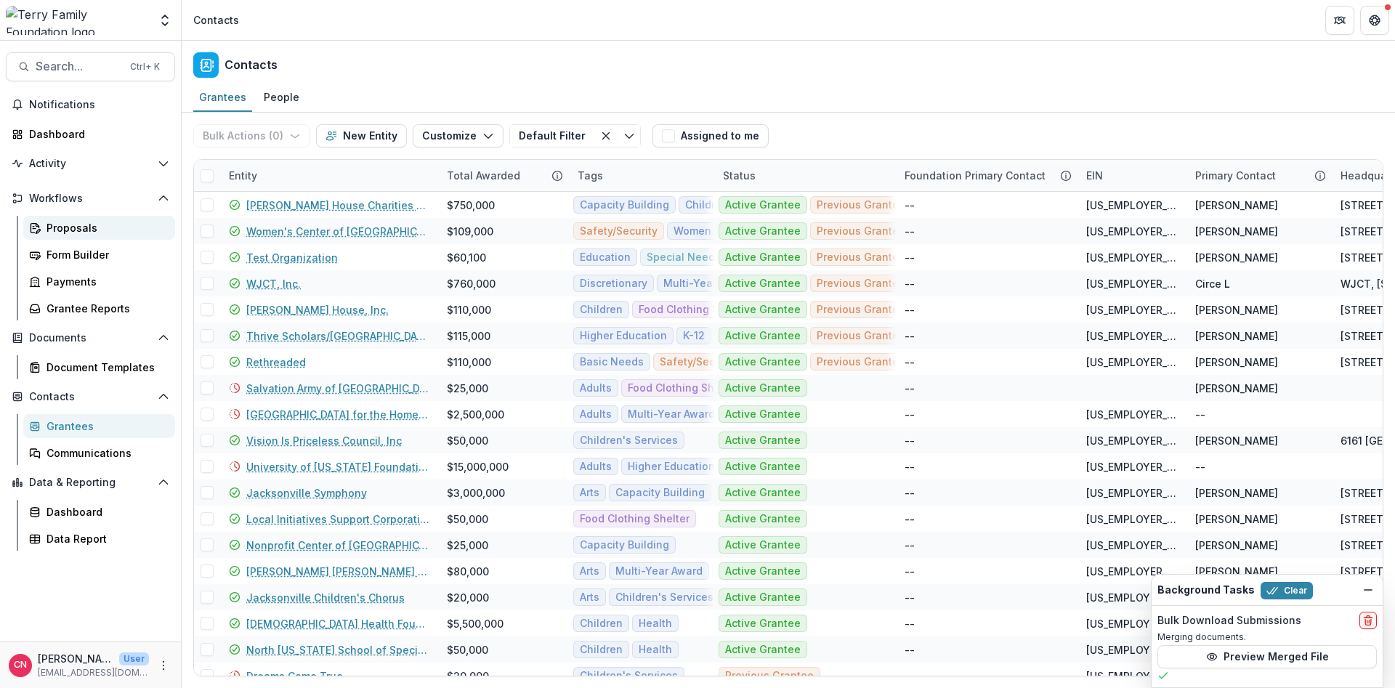
click at [56, 225] on div "Proposals" at bounding box center [104, 227] width 117 height 15
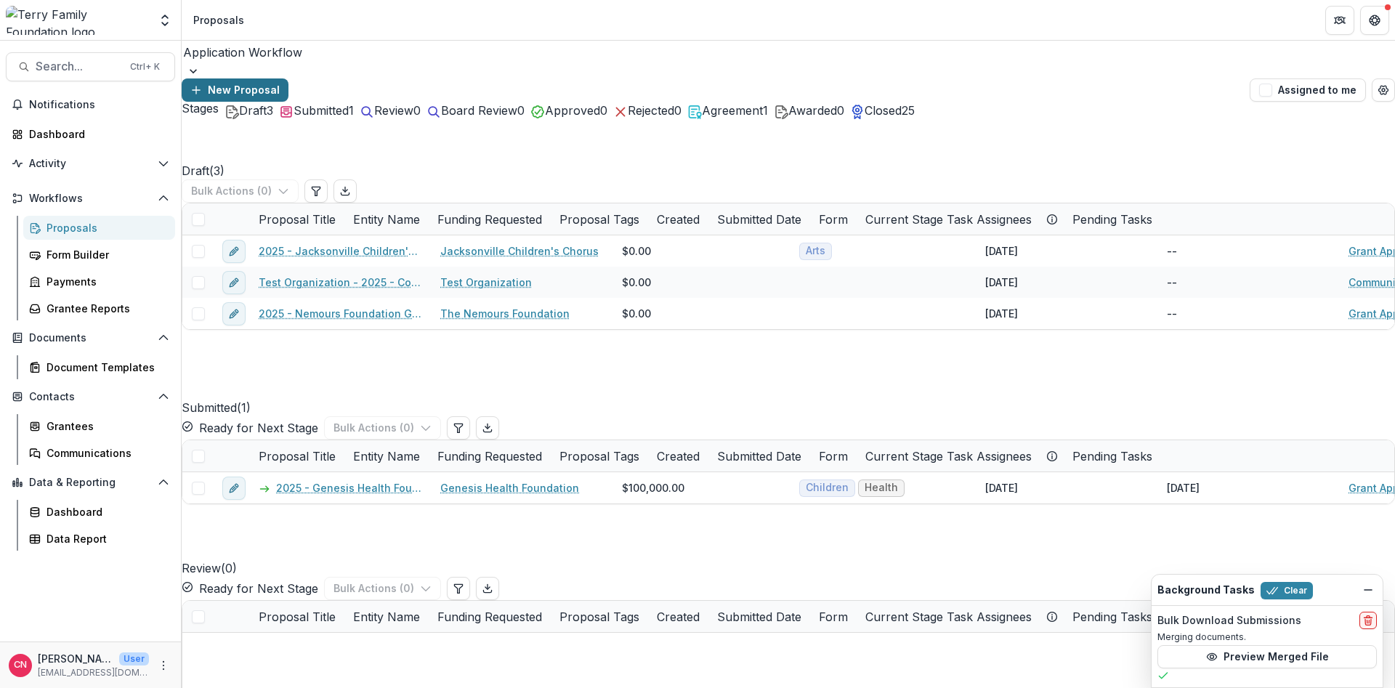
click at [288, 78] on button "New Proposal" at bounding box center [235, 89] width 107 height 23
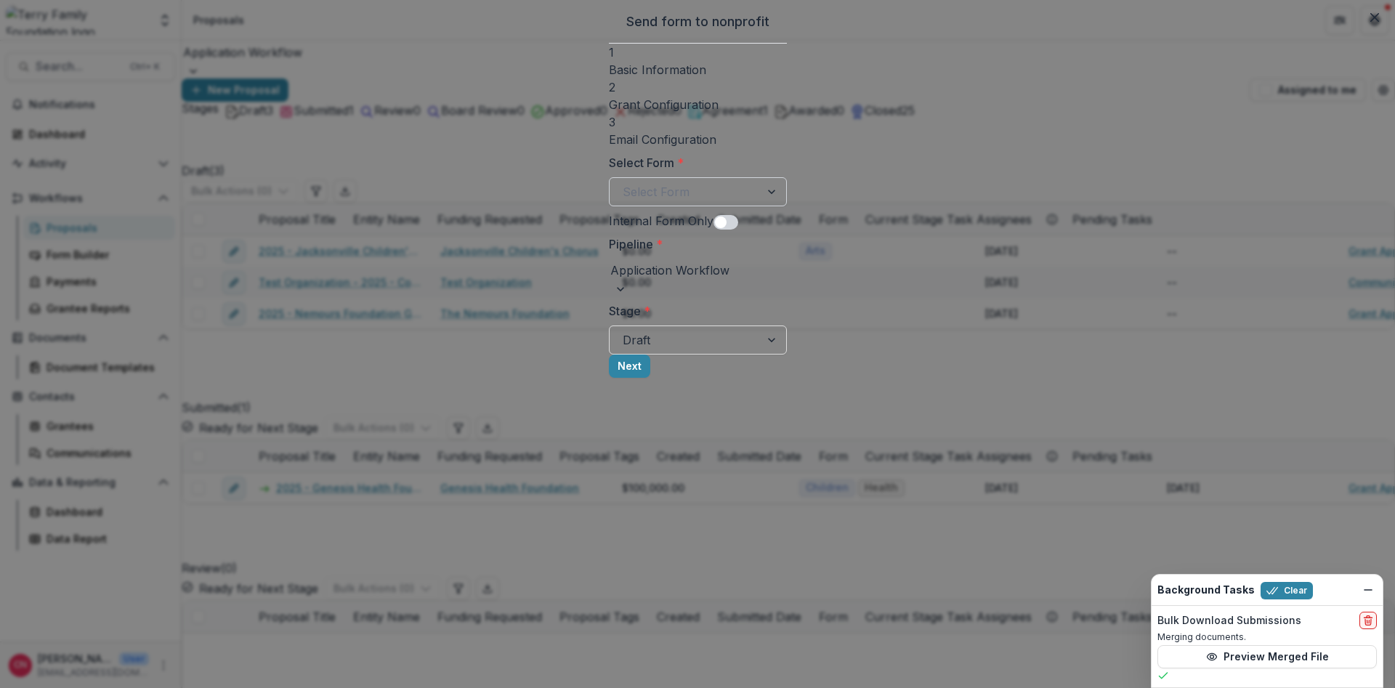
click at [786, 187] on div at bounding box center [773, 192] width 26 height 28
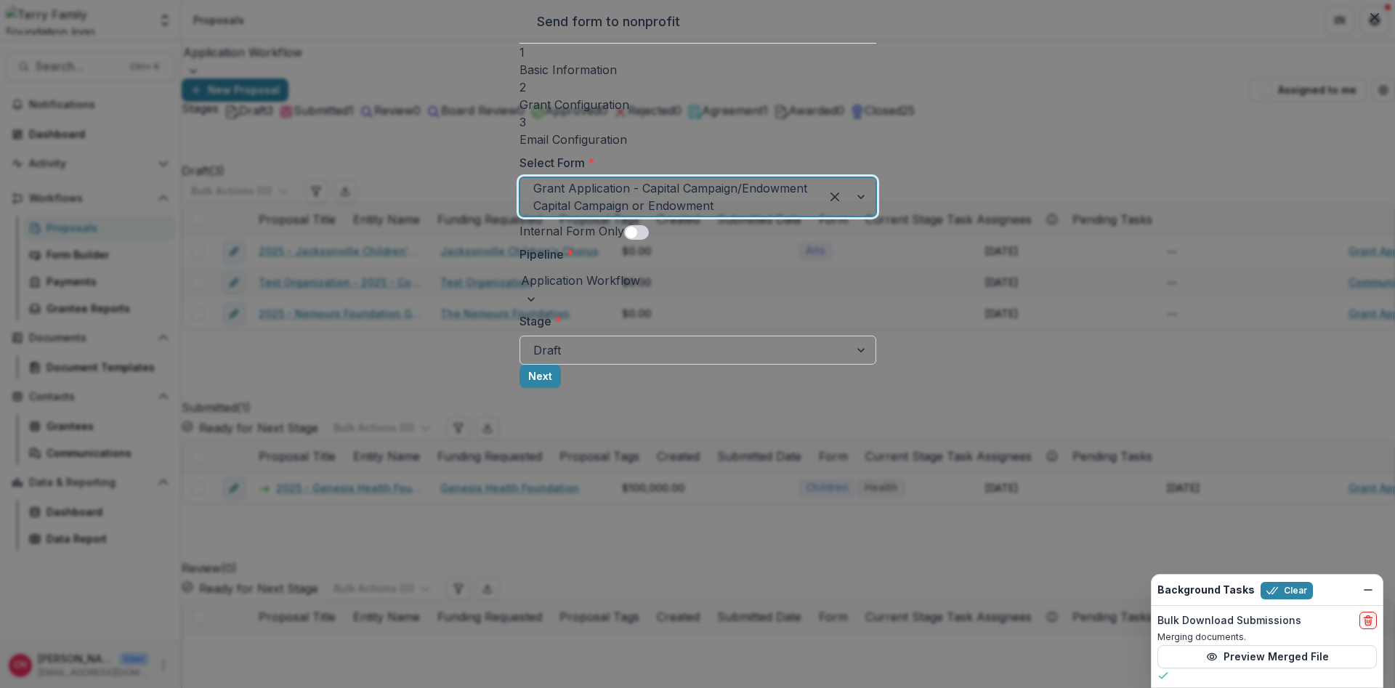
click at [875, 187] on div at bounding box center [847, 197] width 55 height 38
click at [561, 384] on button "Next" at bounding box center [539, 376] width 41 height 23
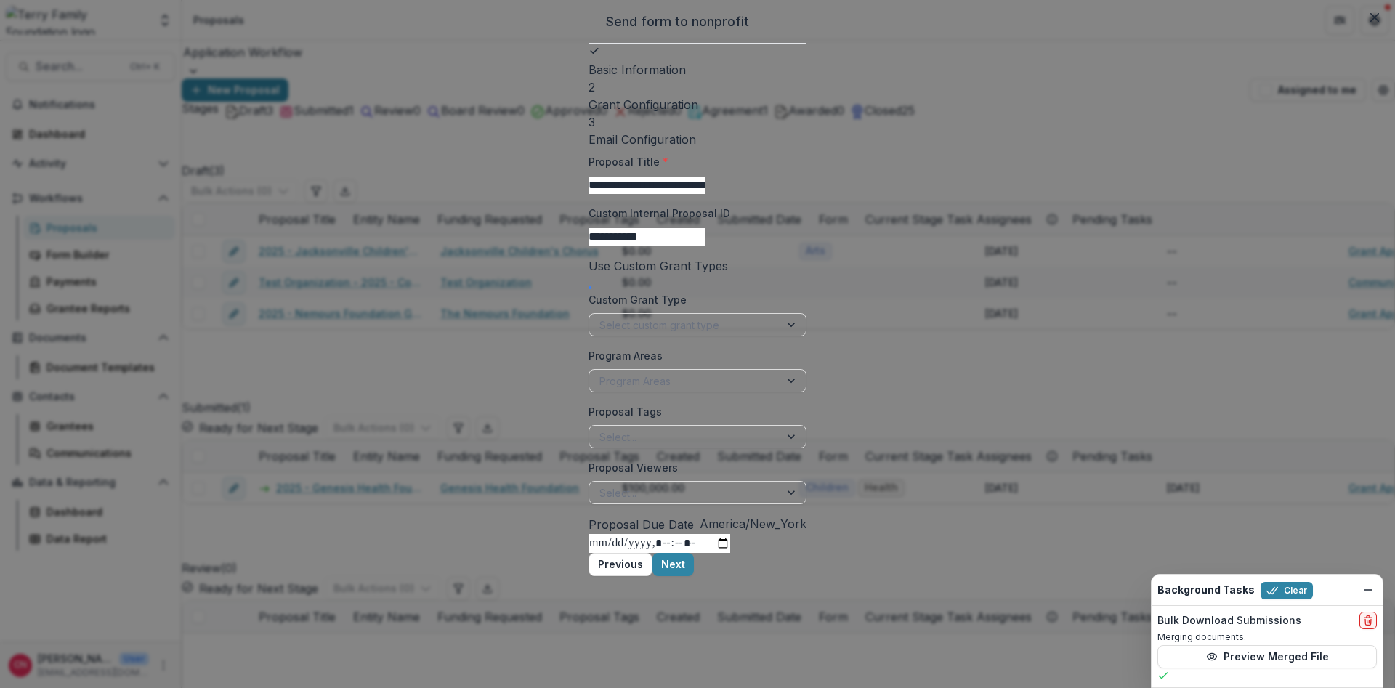
click at [588, 187] on input "**********" at bounding box center [646, 185] width 116 height 17
type input "**********"
click at [806, 328] on div at bounding box center [792, 325] width 26 height 22
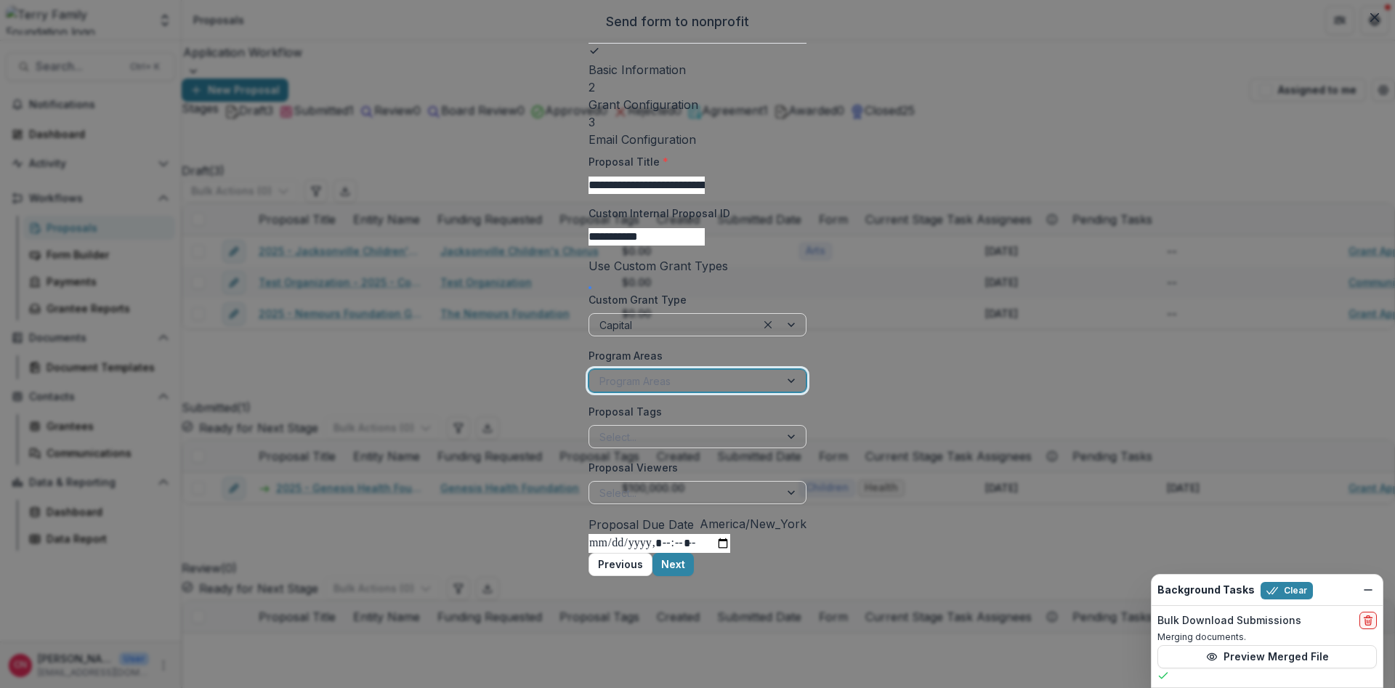
click at [806, 392] on div at bounding box center [792, 381] width 26 height 22
click at [806, 447] on div at bounding box center [792, 437] width 26 height 22
click at [806, 501] on div at bounding box center [792, 493] width 26 height 22
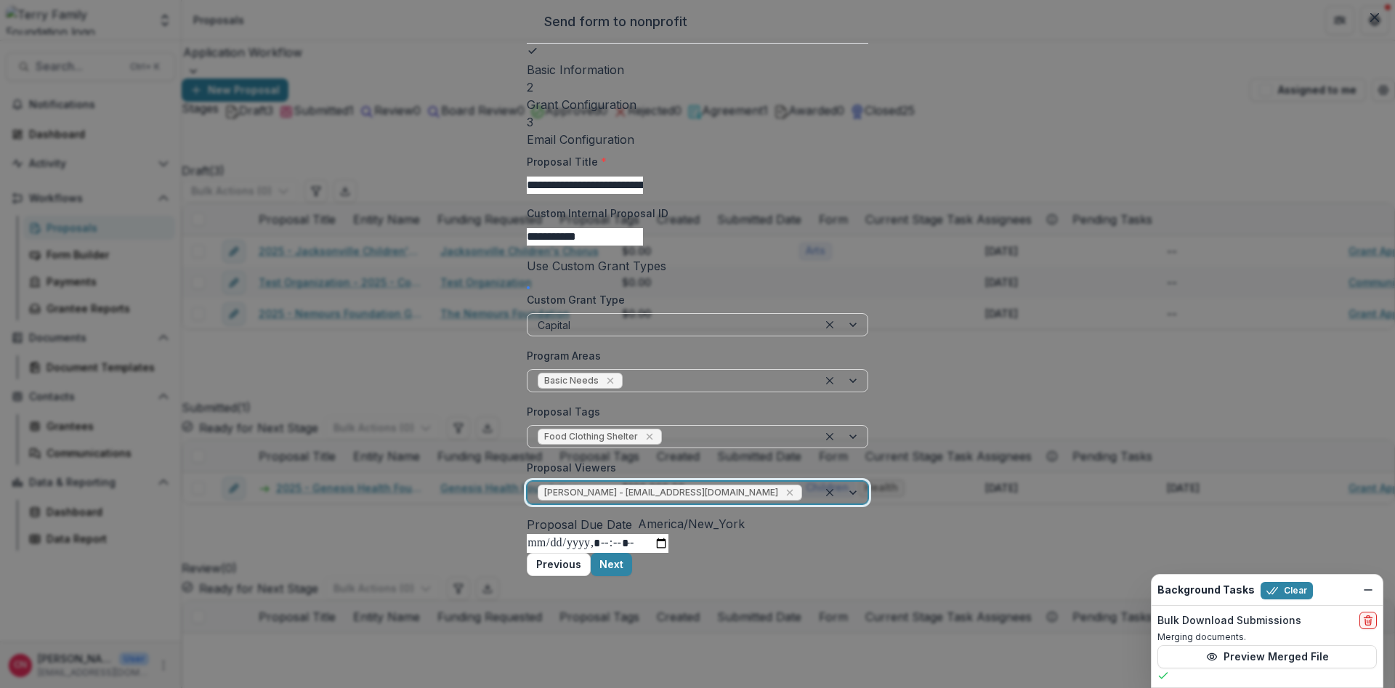
scroll to position [20, 0]
click at [632, 576] on button "Next" at bounding box center [611, 564] width 41 height 23
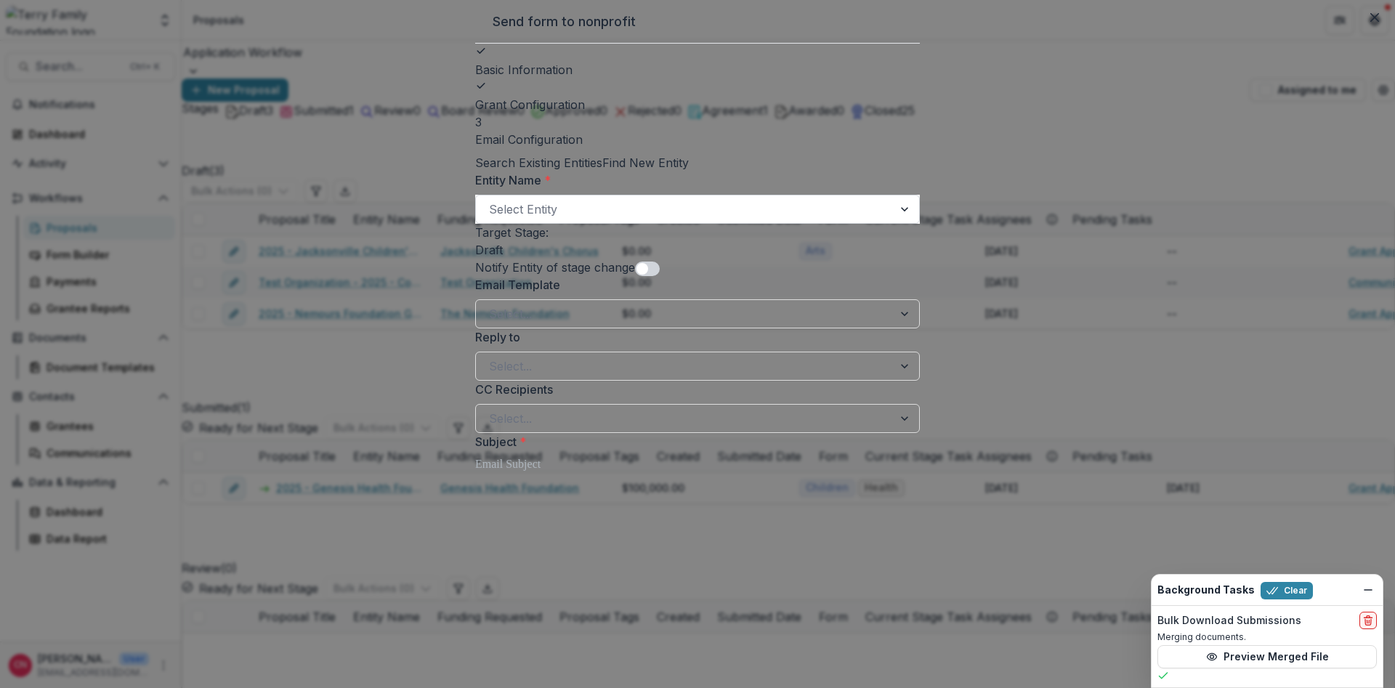
click at [697, 219] on div at bounding box center [684, 209] width 391 height 20
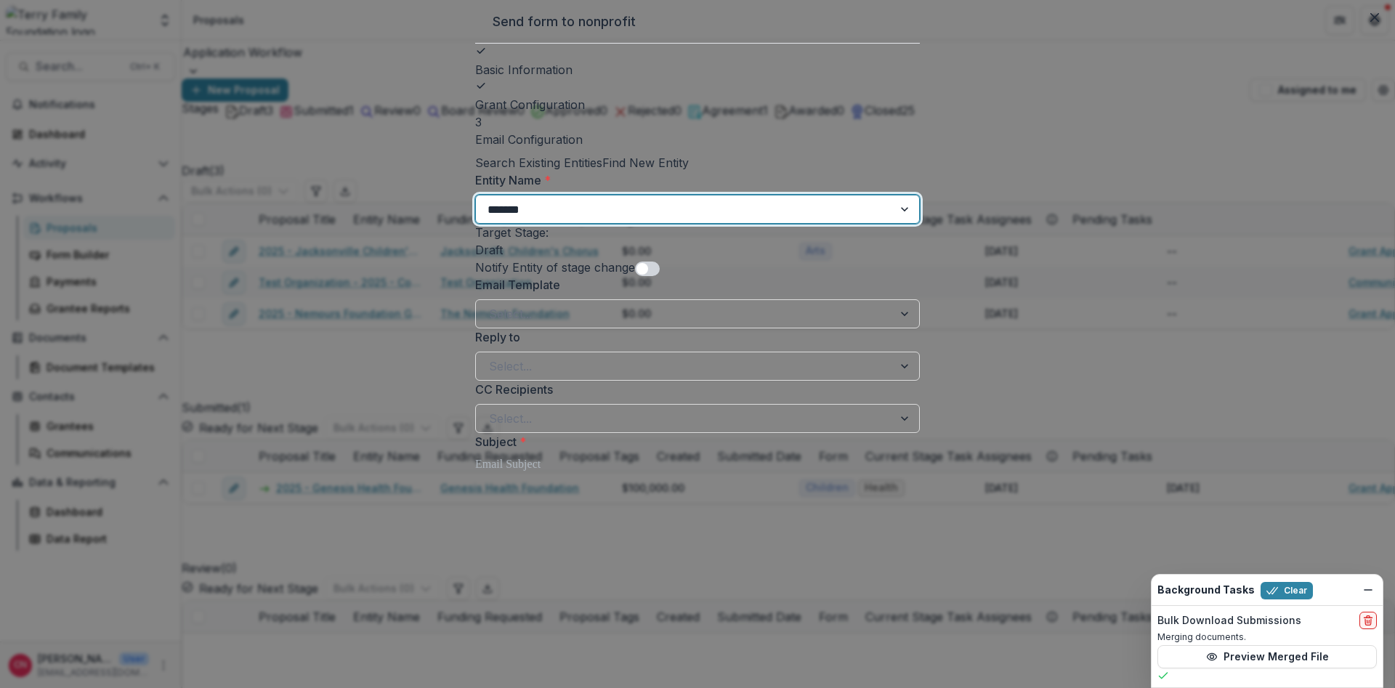
type input "********"
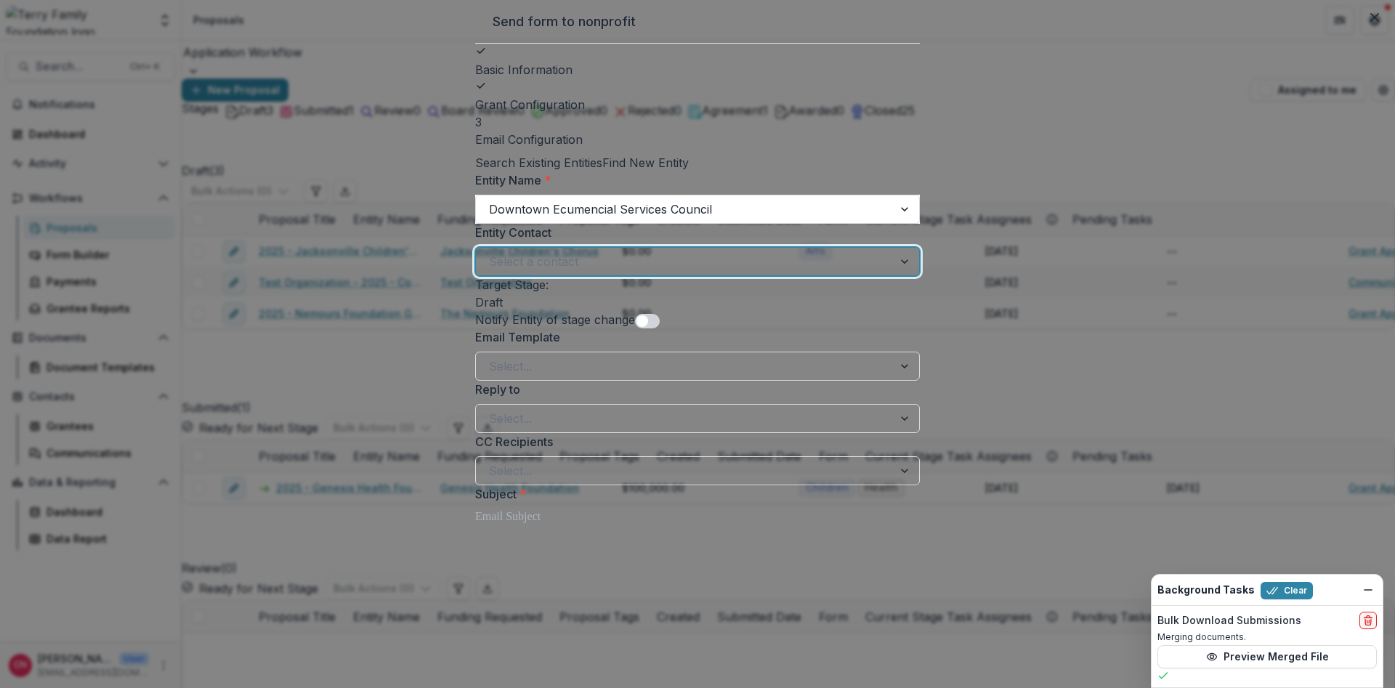
click at [593, 272] on div at bounding box center [684, 261] width 391 height 20
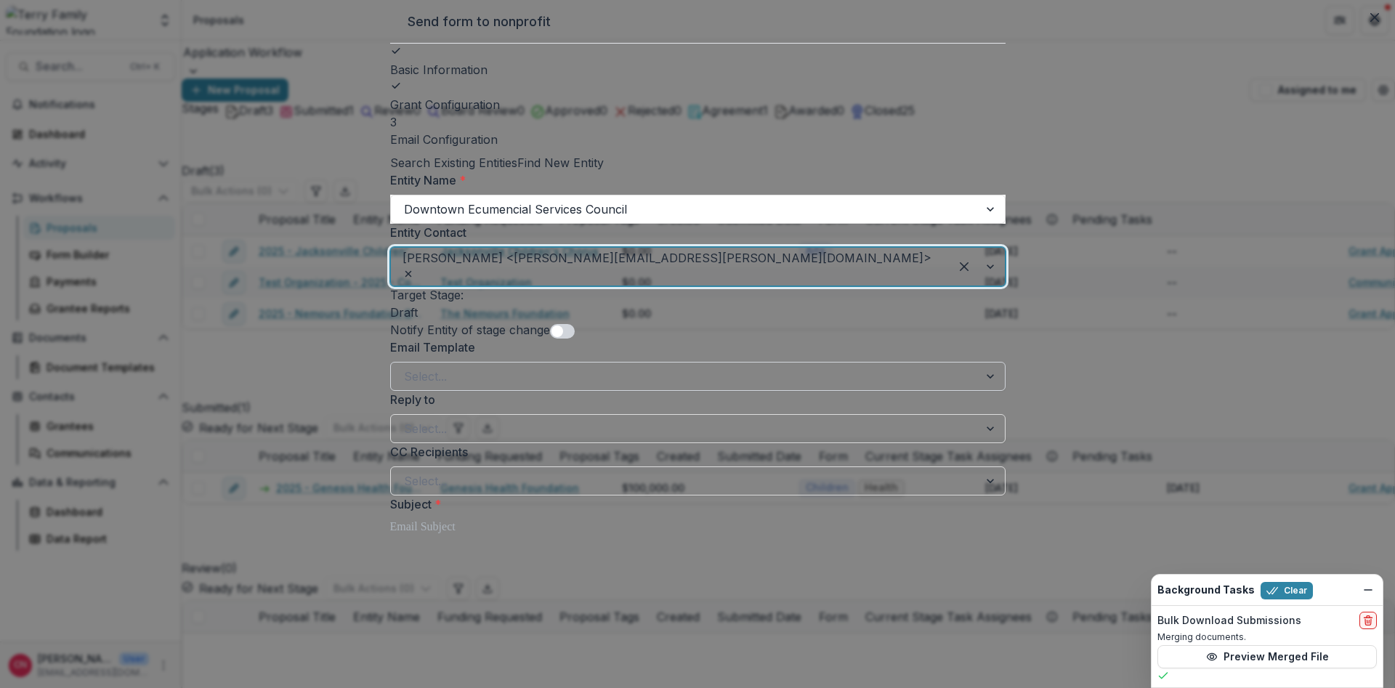
click at [978, 390] on div at bounding box center [991, 376] width 26 height 28
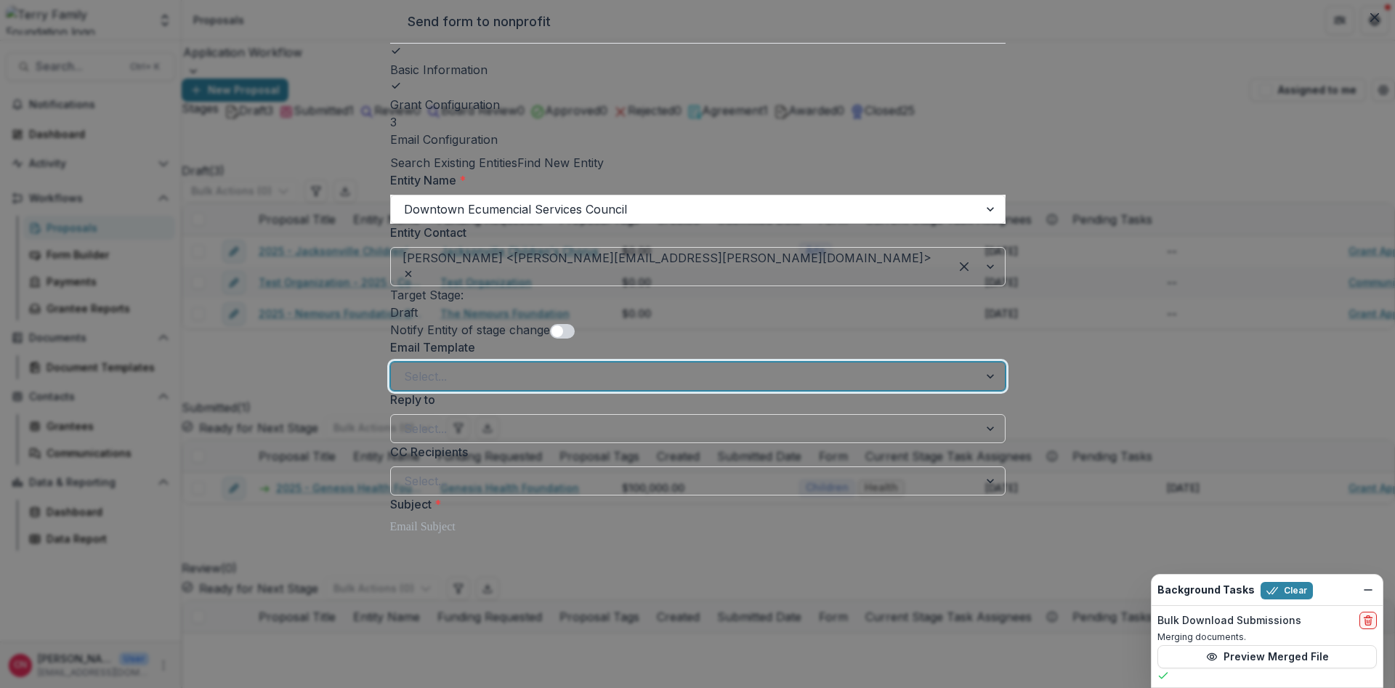
click at [479, 418] on div at bounding box center [684, 428] width 561 height 20
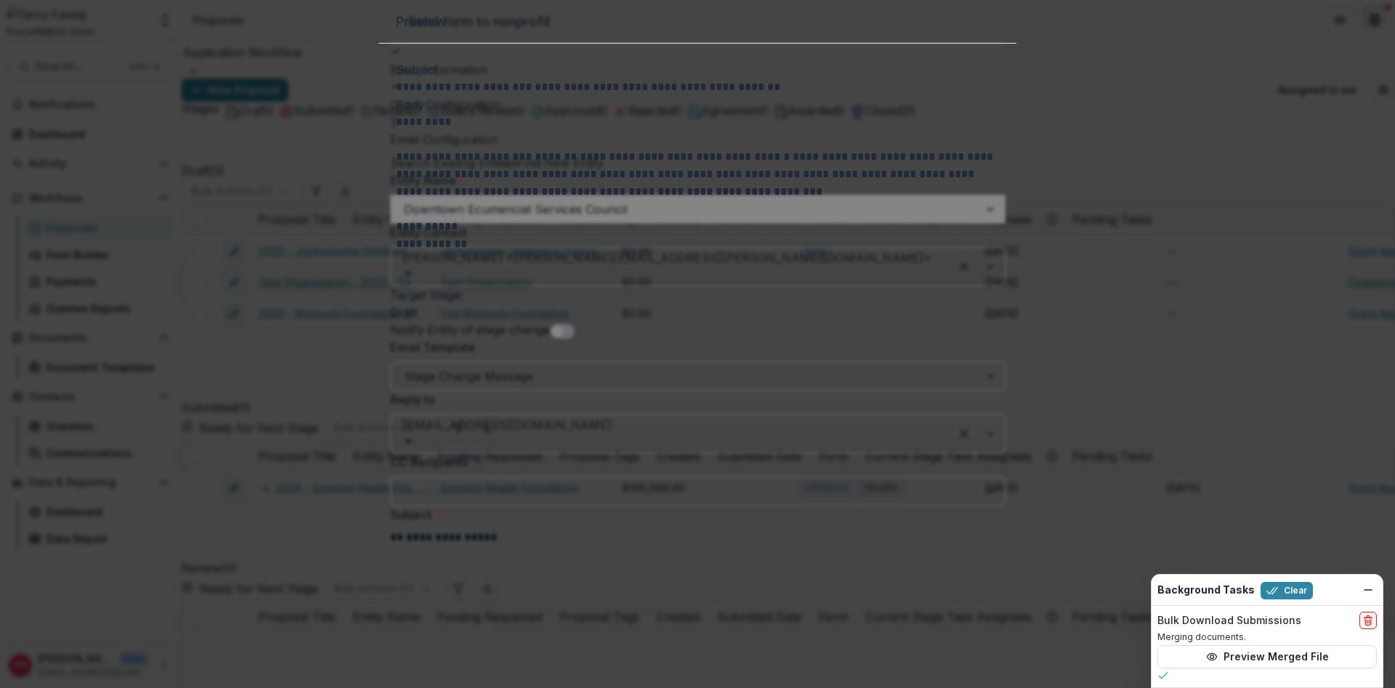
click at [1370, 22] on icon "Close" at bounding box center [1374, 17] width 9 height 9
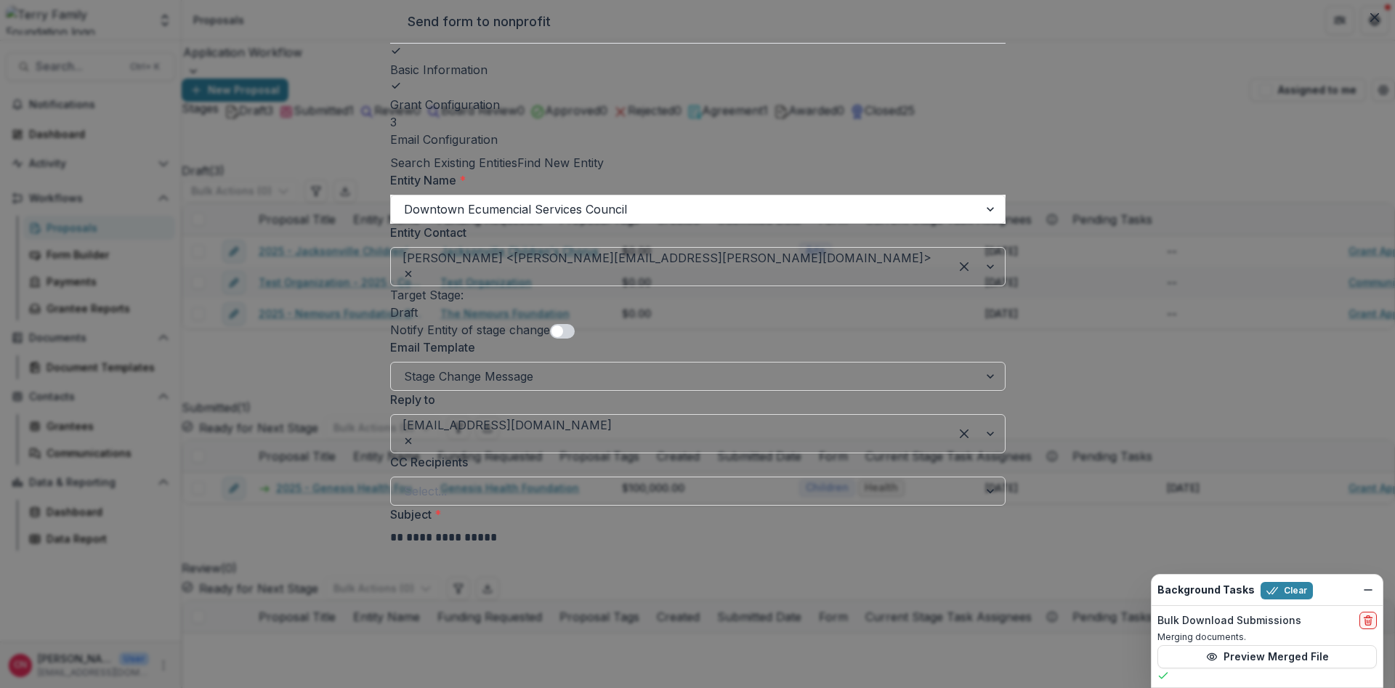
scroll to position [0, 0]
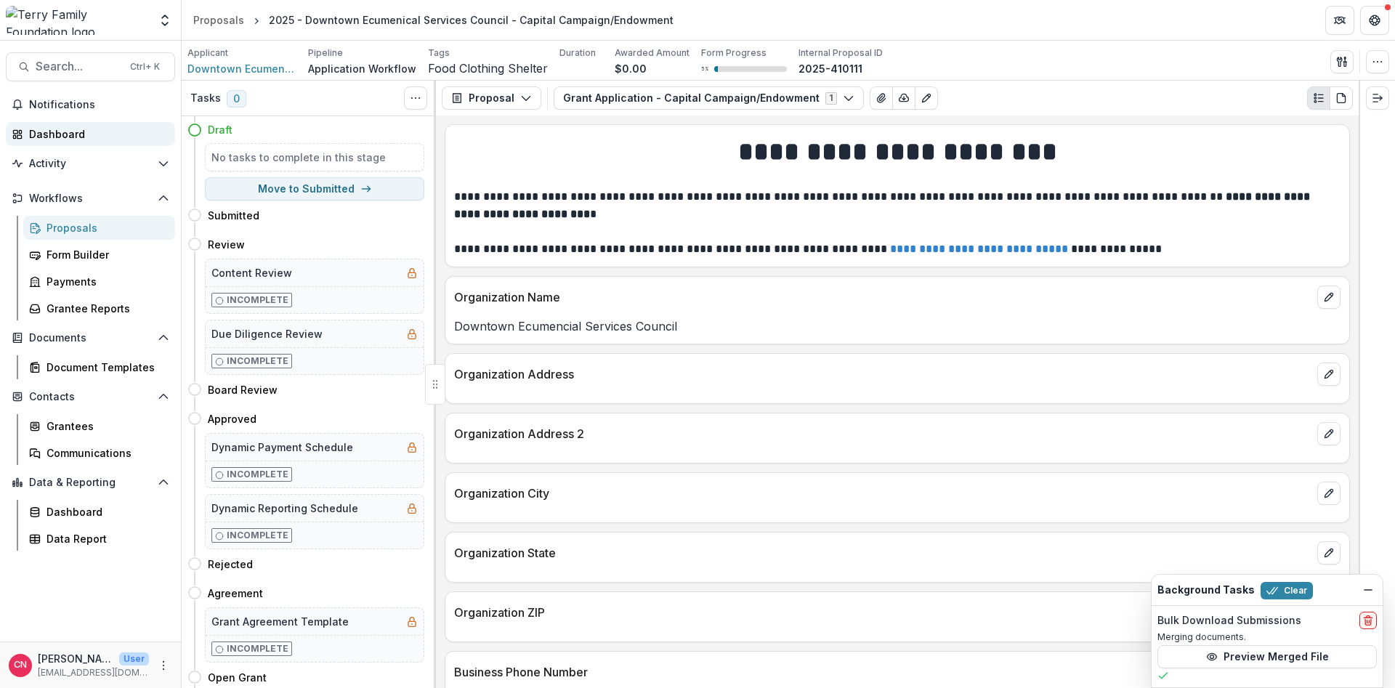
click at [49, 133] on div "Dashboard" at bounding box center [96, 133] width 134 height 15
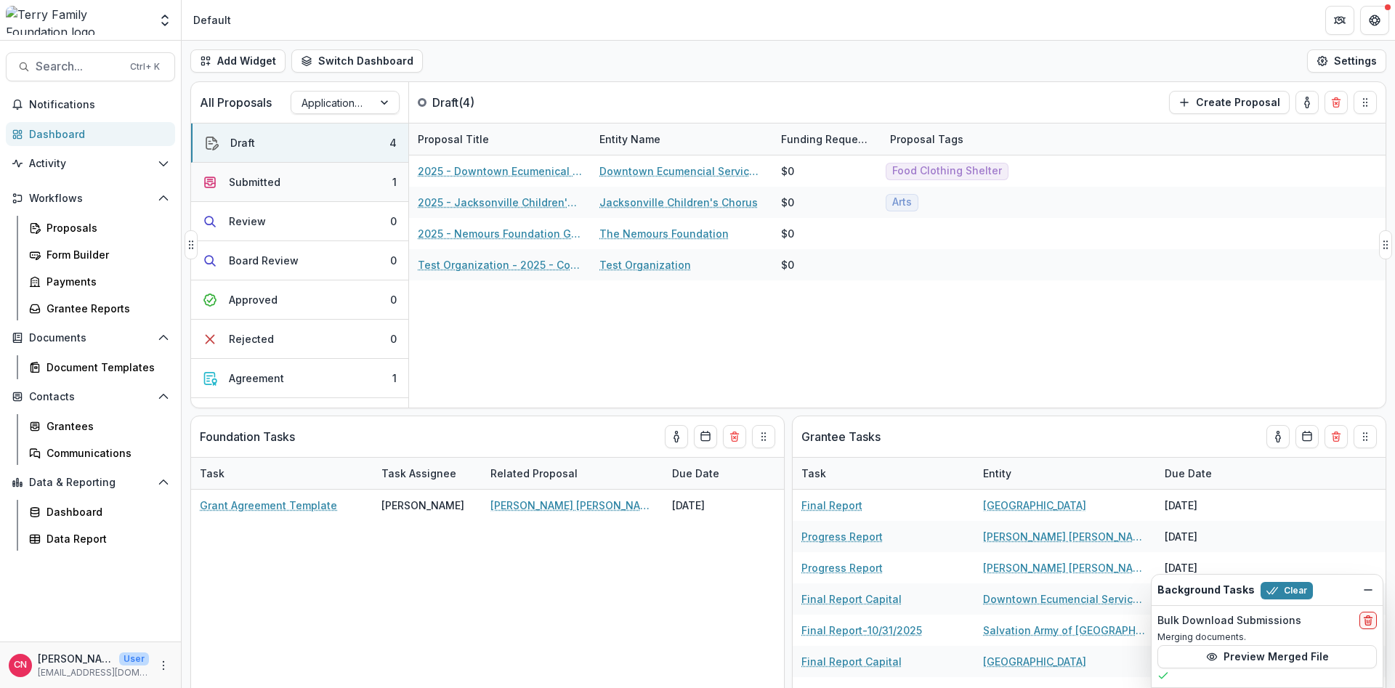
click at [251, 174] on div "Submitted" at bounding box center [255, 181] width 52 height 15
